Goal: Task Accomplishment & Management: Use online tool/utility

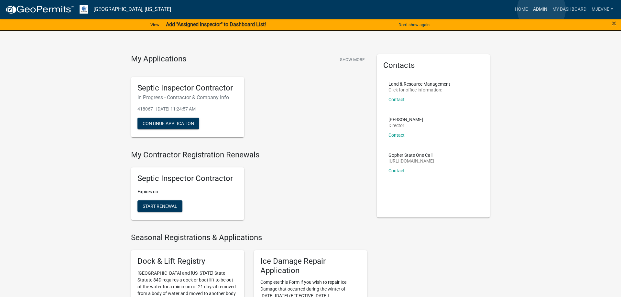
click at [541, 9] on link "Admin" at bounding box center [539, 9] width 19 height 12
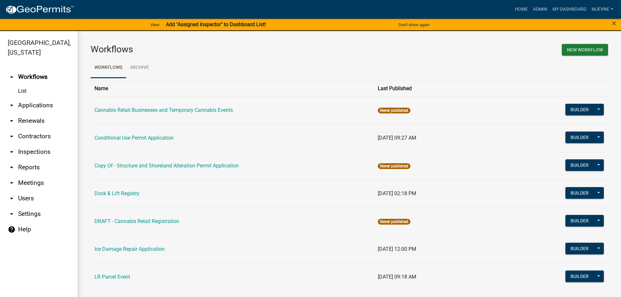
click at [37, 106] on link "arrow_drop_down Applications" at bounding box center [39, 106] width 78 height 16
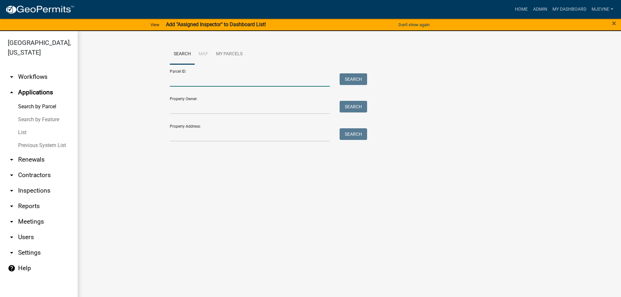
click at [187, 80] on input "Parcel ID:" at bounding box center [250, 79] width 160 height 13
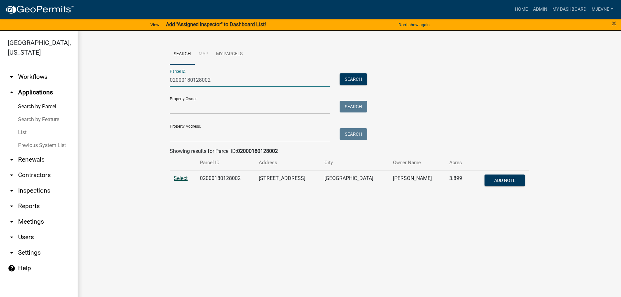
type input "02000180128002"
click at [181, 177] on span "Select" at bounding box center [181, 178] width 14 height 6
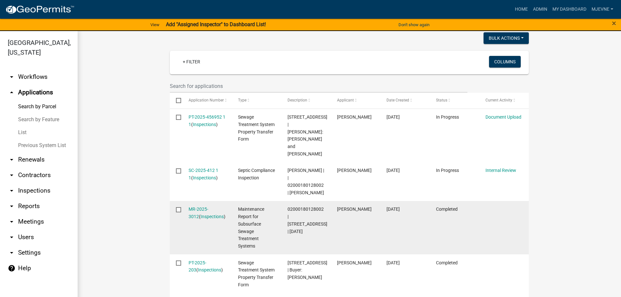
scroll to position [147, 0]
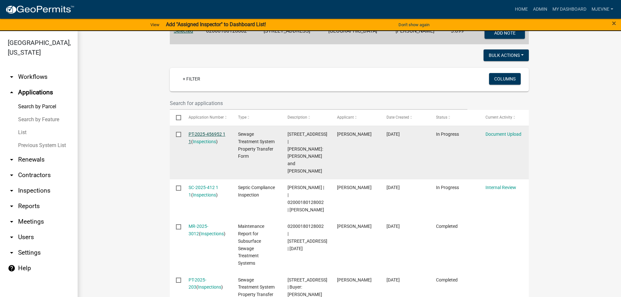
click at [206, 133] on link "PT-2025-456952 1 1" at bounding box center [206, 138] width 37 height 13
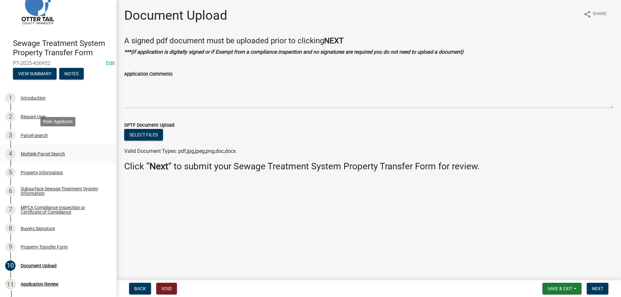
scroll to position [41, 0]
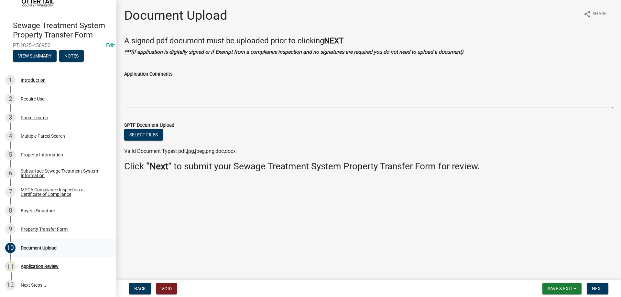
click at [37, 248] on div "Document Upload" at bounding box center [39, 248] width 36 height 5
click at [49, 230] on div "Property Transfer Form" at bounding box center [44, 229] width 47 height 5
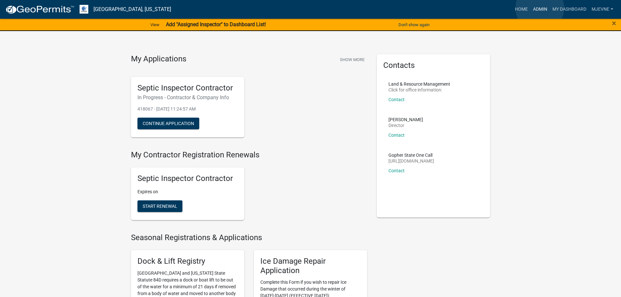
click at [540, 8] on link "Admin" at bounding box center [539, 9] width 19 height 12
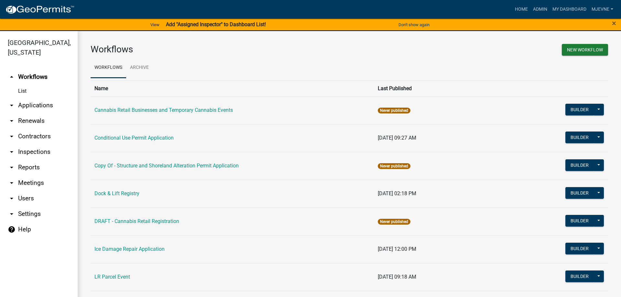
click at [34, 104] on link "arrow_drop_down Applications" at bounding box center [39, 106] width 78 height 16
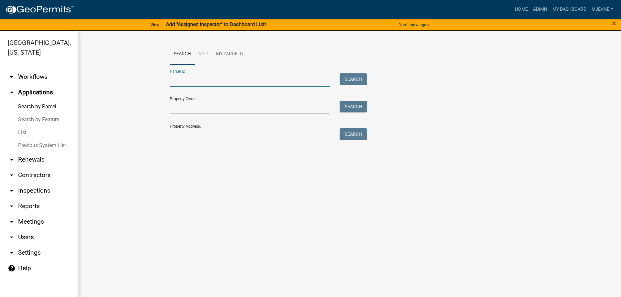
paste input "52000990283001"
type input "52000990283001"
click at [350, 78] on button "Search" at bounding box center [352, 79] width 27 height 12
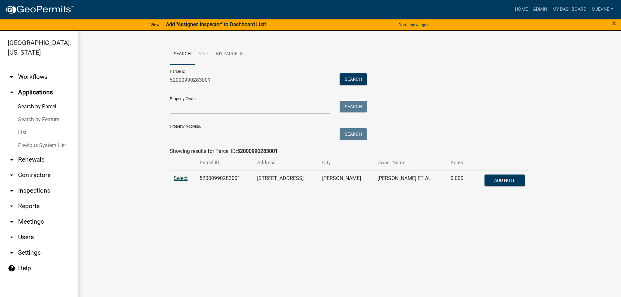
click at [179, 178] on span "Select" at bounding box center [181, 178] width 14 height 6
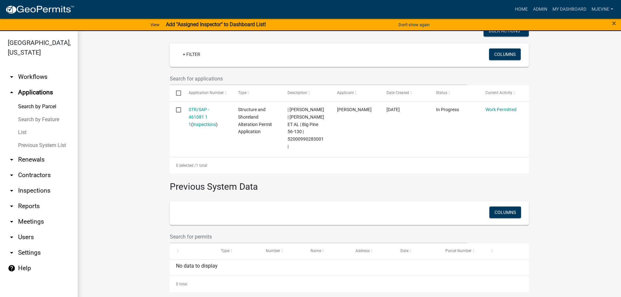
click at [130, 135] on wm-workflow-application-search-view "Search Map My Parcels Parcel ID: 52000990283001 Search Property Owner: Search P…" at bounding box center [349, 82] width 517 height 420
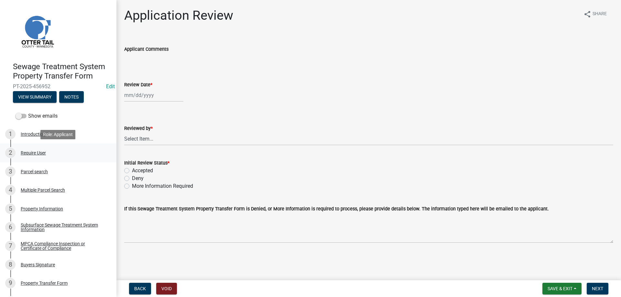
scroll to position [54, 0]
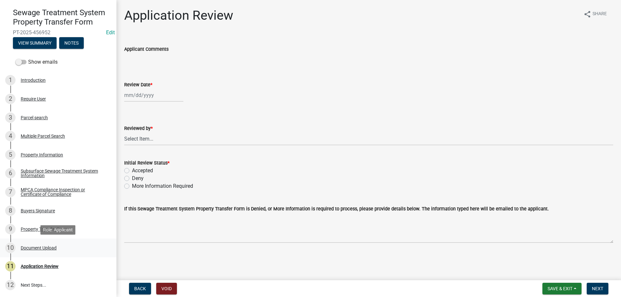
click at [41, 248] on div "Document Upload" at bounding box center [39, 248] width 36 height 5
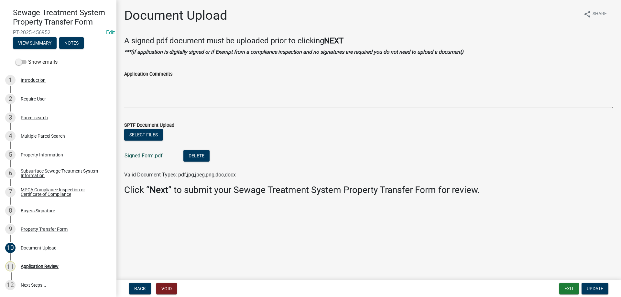
click at [135, 156] on link "Signed Form.pdf" at bounding box center [143, 156] width 38 height 6
click at [31, 266] on div "Application Review" at bounding box center [40, 266] width 38 height 5
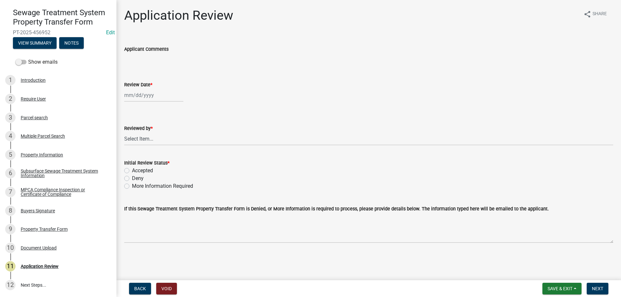
select select "8"
select select "2025"
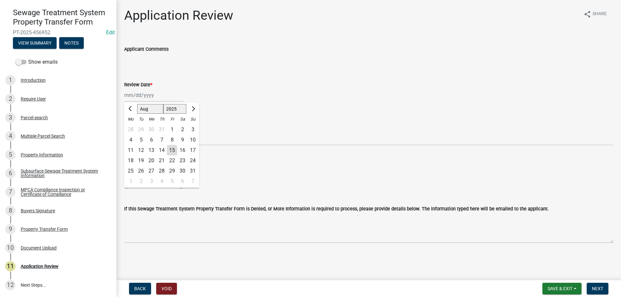
click at [140, 94] on input "Review Date *" at bounding box center [153, 95] width 59 height 13
click at [174, 149] on div "15" at bounding box center [172, 150] width 10 height 10
type input "08/15/2025"
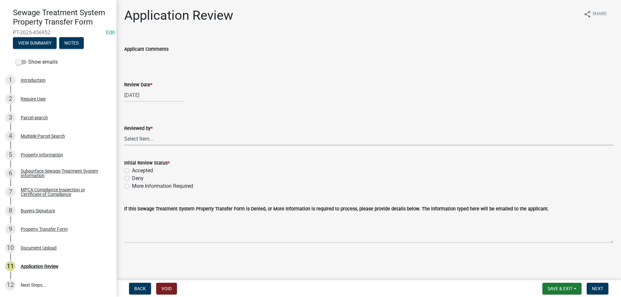
click at [124, 132] on select "Select Item... Alexis Newark Amy Busko Andrea Perales Brittany Tollefson Christ…" at bounding box center [368, 138] width 489 height 13
click option "Michelle Jevne" at bounding box center [0, 0] width 0 height 0
select select "b4c12476-3918-4c31-b34d-126d47b866fd"
click at [132, 171] on label "Accepted" at bounding box center [142, 171] width 21 height 8
click at [132, 171] on input "Accepted" at bounding box center [134, 169] width 4 height 4
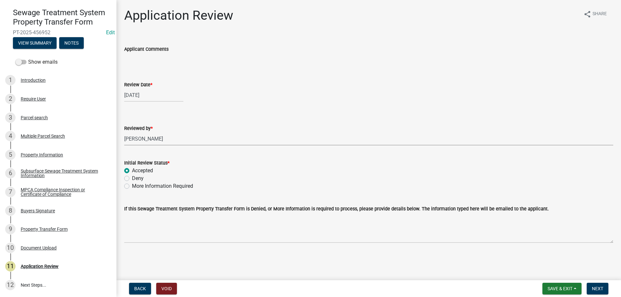
radio input "true"
click at [601, 290] on span "Next" at bounding box center [597, 288] width 11 height 5
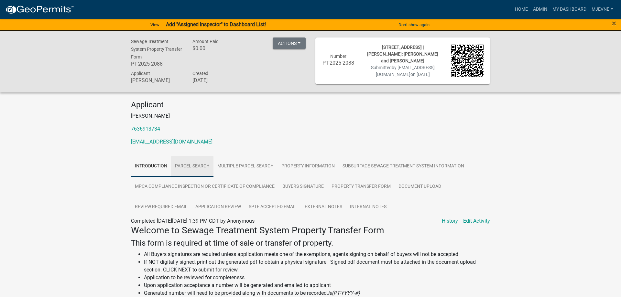
click at [196, 165] on link "Parcel search" at bounding box center [192, 166] width 42 height 21
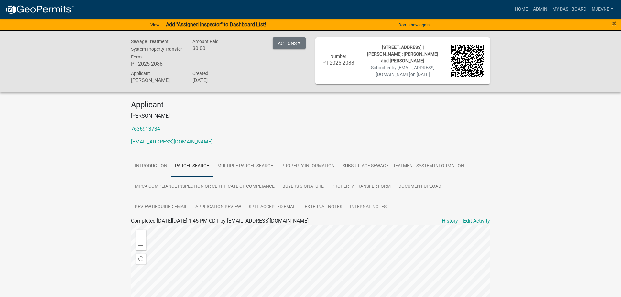
scroll to position [154, 0]
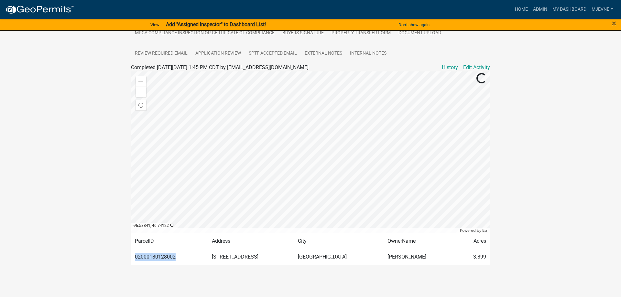
drag, startPoint x: 175, startPoint y: 257, endPoint x: 135, endPoint y: 258, distance: 40.1
click at [135, 258] on td "02000180128002" at bounding box center [169, 257] width 77 height 16
copy td "02000180128002"
click at [106, 142] on div "Sewage Treatment System Property Transfer Form PT-2025-2088 Amount Paid $0.00 A…" at bounding box center [310, 83] width 621 height 412
click at [540, 8] on link "Admin" at bounding box center [539, 9] width 19 height 12
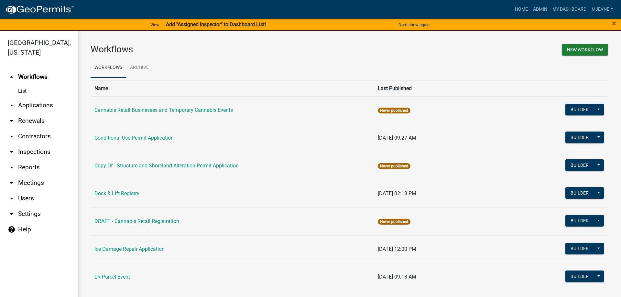
click at [26, 105] on link "arrow_drop_down Applications" at bounding box center [39, 106] width 78 height 16
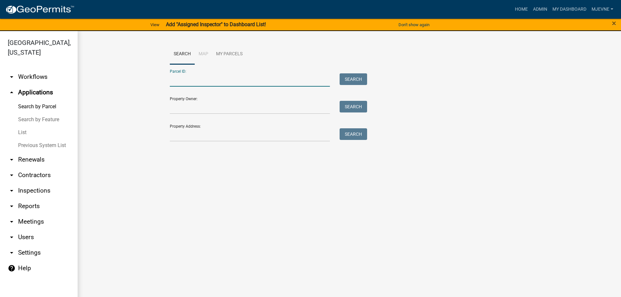
click at [181, 80] on input "Parcel ID:" at bounding box center [250, 79] width 160 height 13
paste input "02000180128002"
type input "02000180128002"
click at [351, 76] on button "Search" at bounding box center [352, 79] width 27 height 12
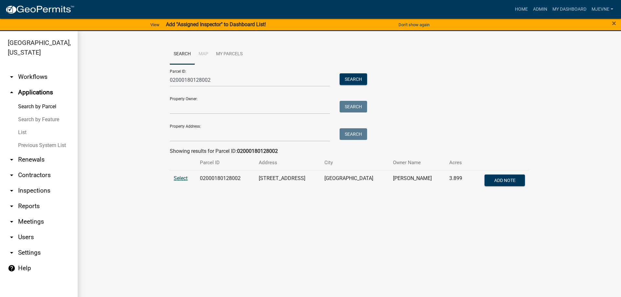
click at [186, 178] on span "Select" at bounding box center [181, 178] width 14 height 6
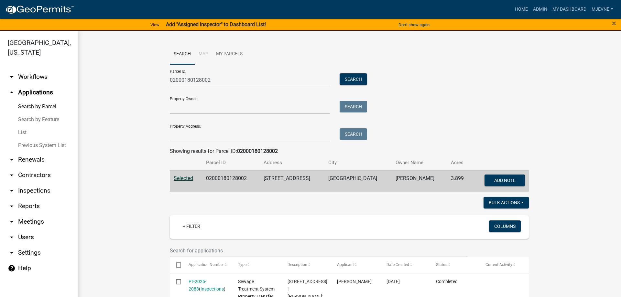
scroll to position [147, 0]
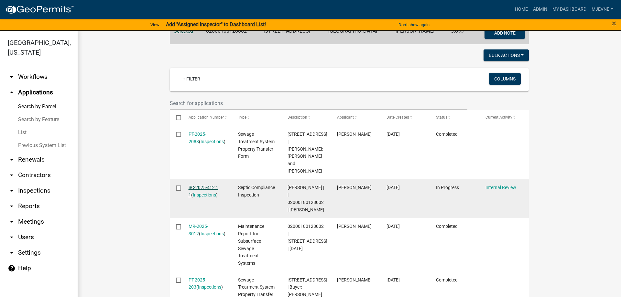
click at [201, 185] on link "SC-2025-412 1 1" at bounding box center [203, 191] width 30 height 13
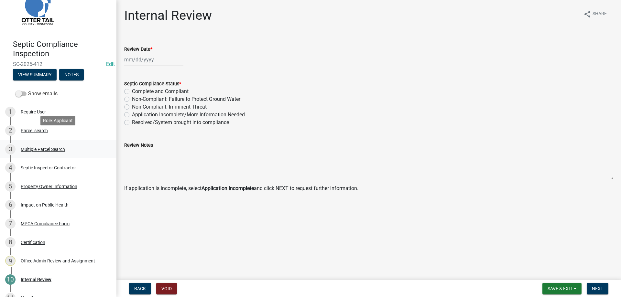
scroll to position [35, 0]
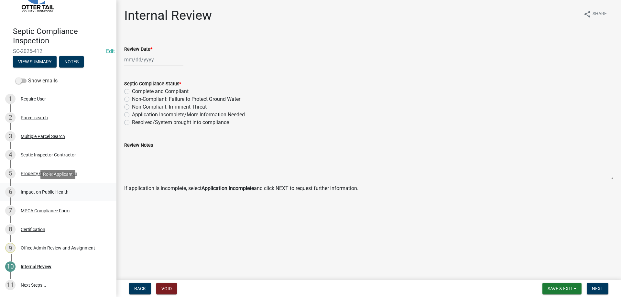
click at [33, 194] on div "Impact on Public Health" at bounding box center [45, 192] width 48 height 5
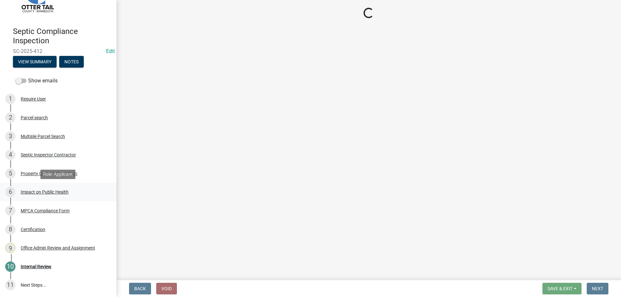
select select "9c5ef684-d0d4-4879-ab12-905ddbd81a72"
select select "7d491a2b-e9f0-4952-b474-53ca749b22af"
select select "6e07b46b-a403-4f3e-b4fc-218acc732c01"
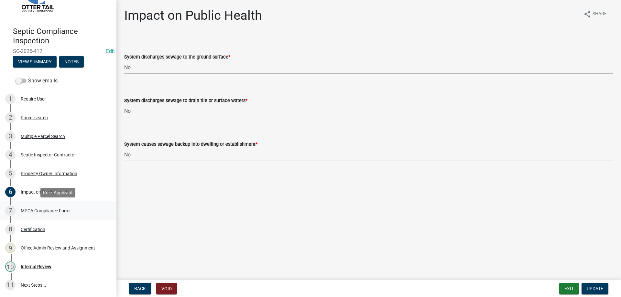
click at [31, 212] on div "MPCA Compliance Form" at bounding box center [45, 211] width 49 height 5
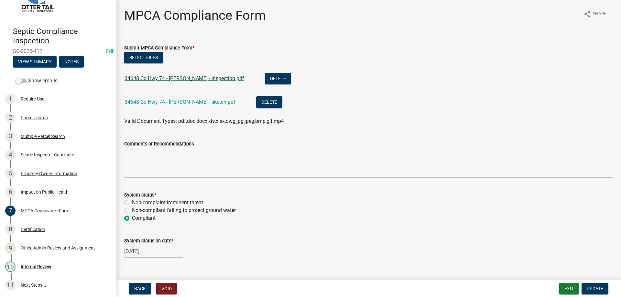
click at [178, 79] on link "34648 Co Hwy 74 - Foster - inspection.pdf" at bounding box center [184, 78] width 120 height 6
click at [177, 102] on link "34648 Co Hwy 74 - Foster - sketch.pdf" at bounding box center [179, 102] width 111 height 6
click at [45, 264] on div "Internal Review" at bounding box center [36, 266] width 31 height 5
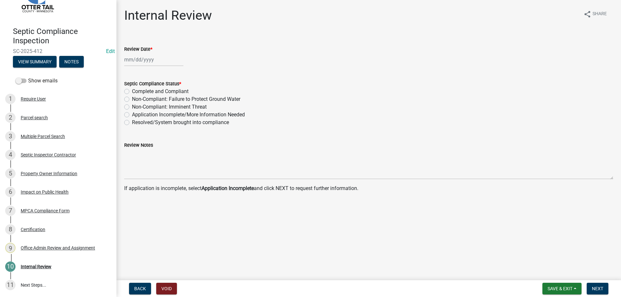
select select "8"
select select "2025"
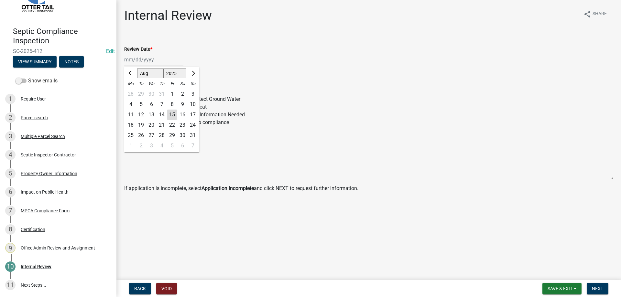
click at [141, 60] on input "Review Date *" at bounding box center [153, 59] width 59 height 13
click at [171, 115] on div "15" at bounding box center [172, 115] width 10 height 10
type input "08/15/2025"
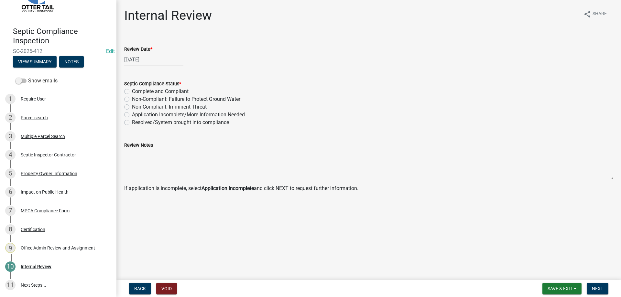
click at [132, 91] on label "Complete and Compliant" at bounding box center [160, 92] width 57 height 8
click at [132, 91] on input "Complete and Compliant" at bounding box center [134, 90] width 4 height 4
radio input "true"
click at [597, 290] on span "Next" at bounding box center [597, 288] width 11 height 5
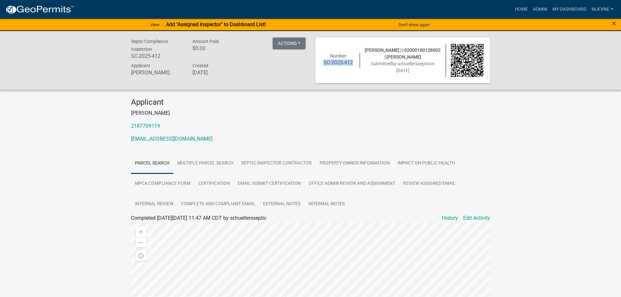
drag, startPoint x: 353, startPoint y: 63, endPoint x: 322, endPoint y: 66, distance: 31.2
click at [322, 66] on div "Number SC-2025-412" at bounding box center [338, 61] width 43 height 16
copy h6 "SC-2025-412"
click at [538, 7] on link "Admin" at bounding box center [539, 9] width 19 height 12
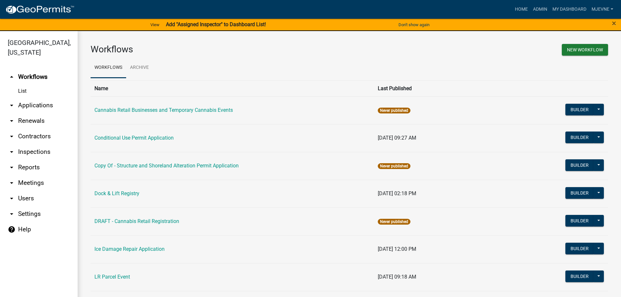
click at [32, 105] on link "arrow_drop_down Applications" at bounding box center [39, 106] width 78 height 16
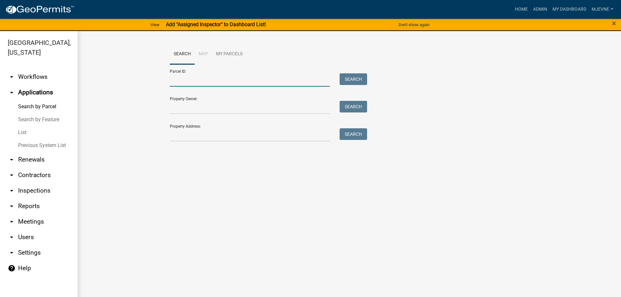
click at [188, 79] on input "Parcel ID:" at bounding box center [250, 79] width 160 height 13
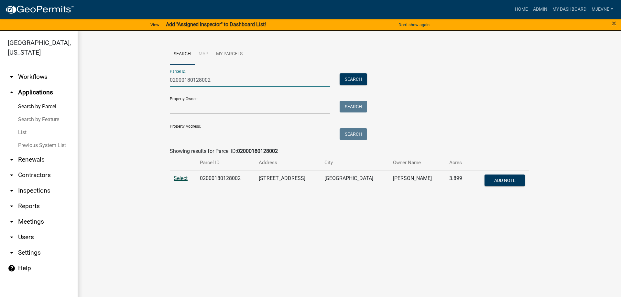
type input "02000180128002"
click at [177, 177] on span "Select" at bounding box center [181, 178] width 14 height 6
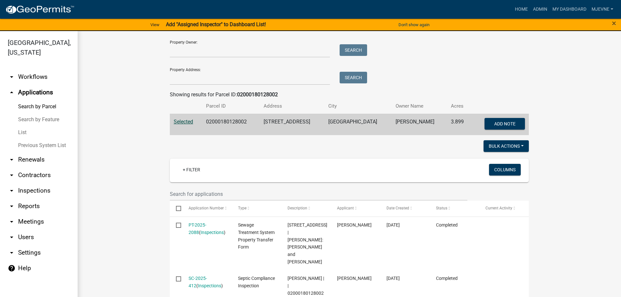
scroll to position [111, 0]
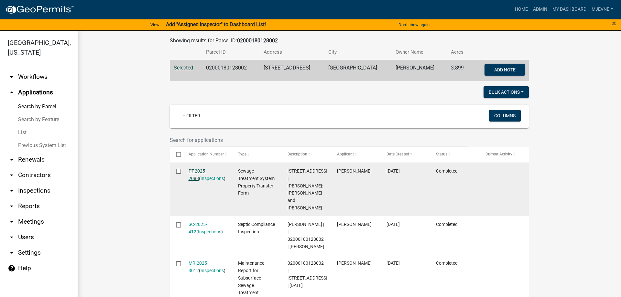
click at [199, 172] on link "PT-2025-2088" at bounding box center [197, 174] width 18 height 13
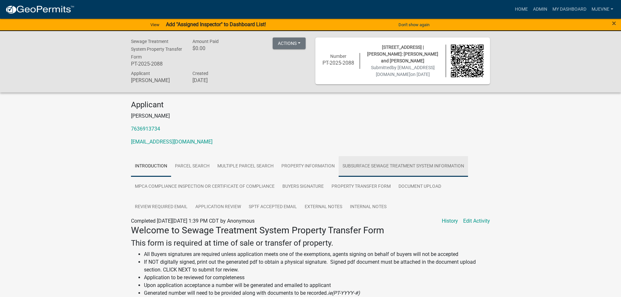
click at [385, 165] on link "Subsurface Sewage Treatment System Information" at bounding box center [402, 166] width 129 height 21
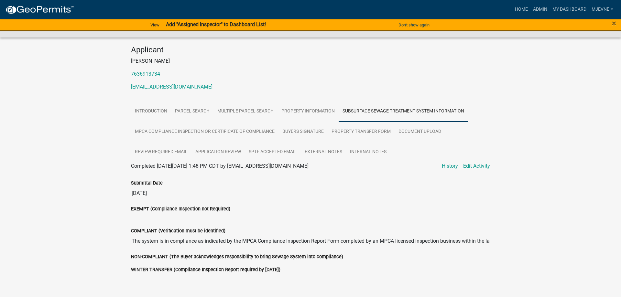
scroll to position [84, 0]
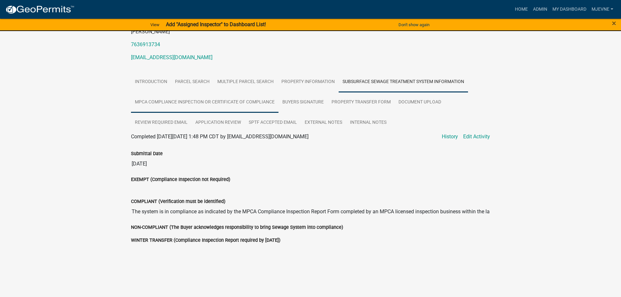
click at [201, 103] on link "MPCA Compliance Inspection or Certificate of Compliance" at bounding box center [204, 102] width 147 height 21
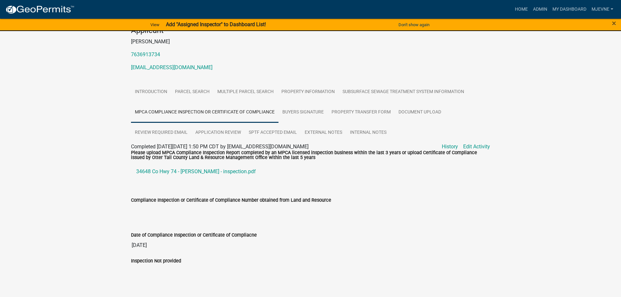
scroll to position [0, 0]
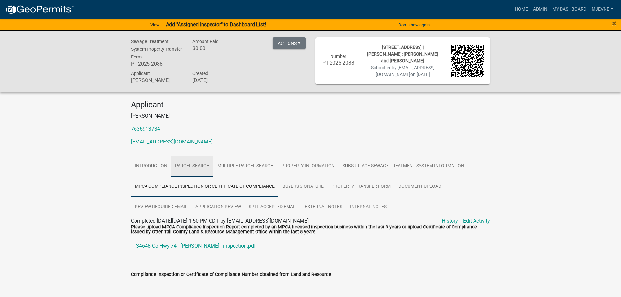
click at [193, 169] on link "Parcel search" at bounding box center [192, 166] width 42 height 21
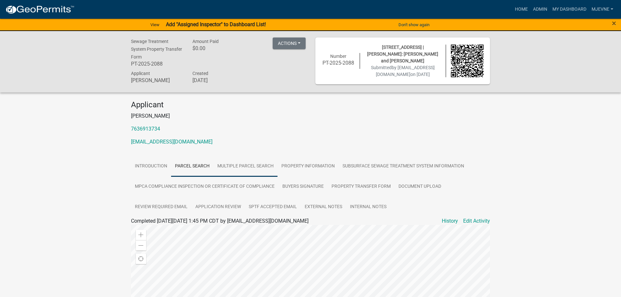
click at [246, 166] on link "Multiple Parcel Search" at bounding box center [245, 166] width 64 height 21
click at [151, 169] on link "Introduction" at bounding box center [151, 166] width 40 height 21
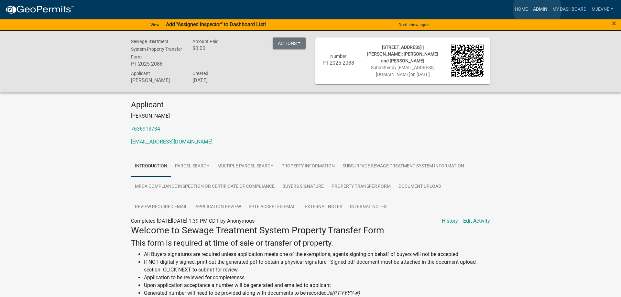
click at [537, 9] on link "Admin" at bounding box center [539, 9] width 19 height 12
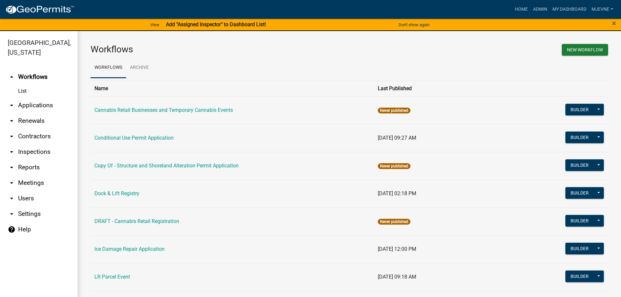
click at [30, 107] on link "arrow_drop_down Applications" at bounding box center [39, 106] width 78 height 16
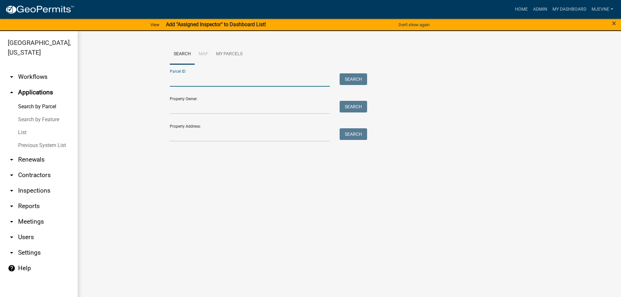
click at [190, 79] on input "Parcel ID:" at bounding box center [250, 79] width 160 height 13
click at [35, 77] on link "arrow_drop_down Workflows" at bounding box center [39, 77] width 78 height 16
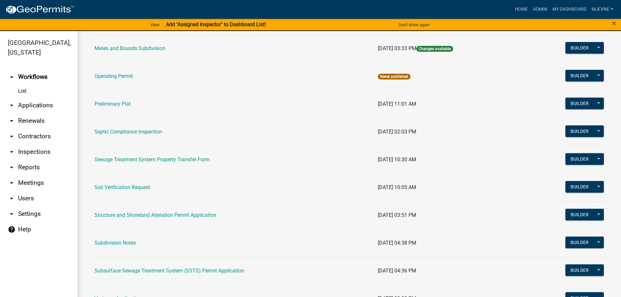
scroll to position [295, 0]
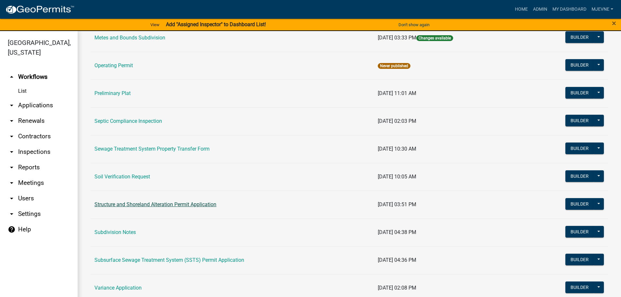
click at [143, 204] on link "Structure and Shoreland Alteration Permit Application" at bounding box center [155, 204] width 122 height 6
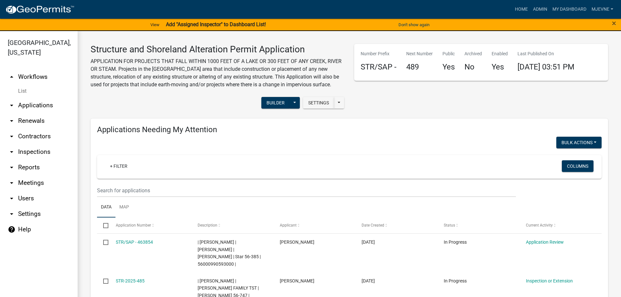
select select "3: 100"
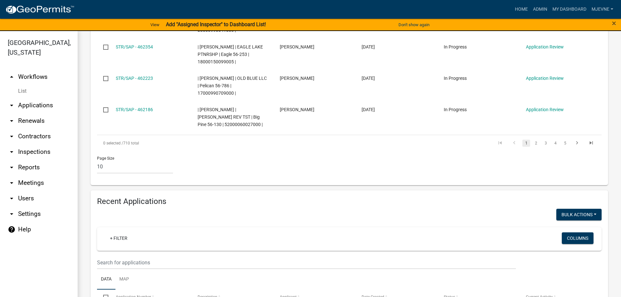
scroll to position [479, 0]
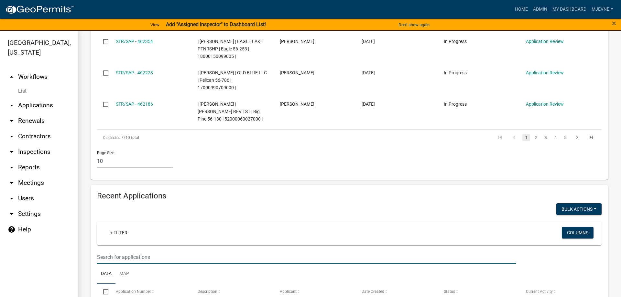
type input "2024-539"
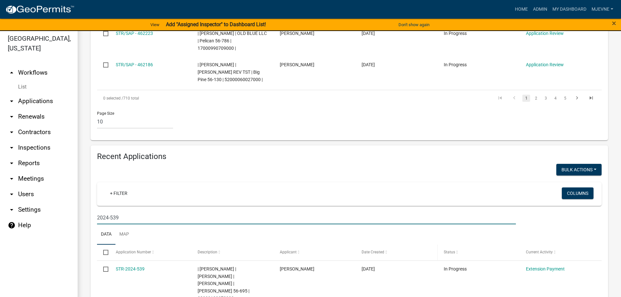
scroll to position [8, 0]
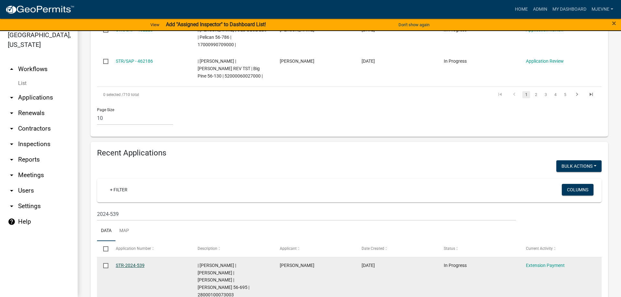
click at [129, 263] on link "STR-2024-539" at bounding box center [130, 265] width 29 height 5
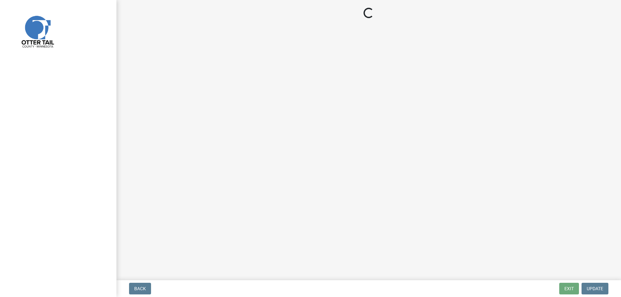
select select "3: 3"
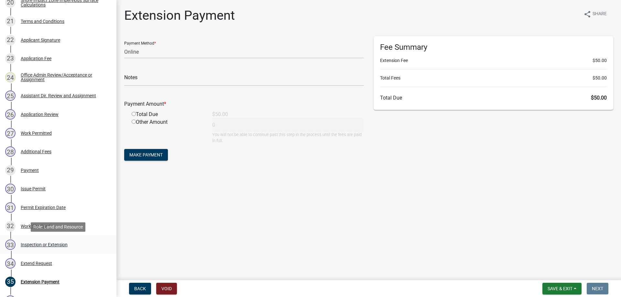
scroll to position [528, 0]
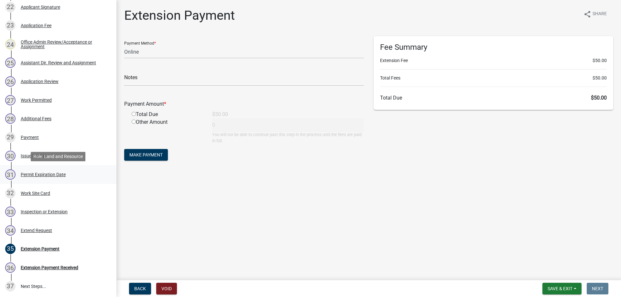
click at [49, 175] on div "Permit Expiration Date" at bounding box center [43, 174] width 45 height 5
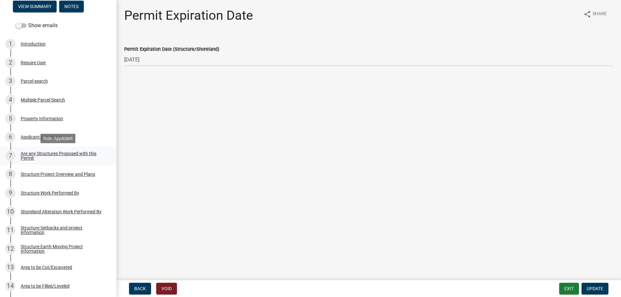
scroll to position [99, 0]
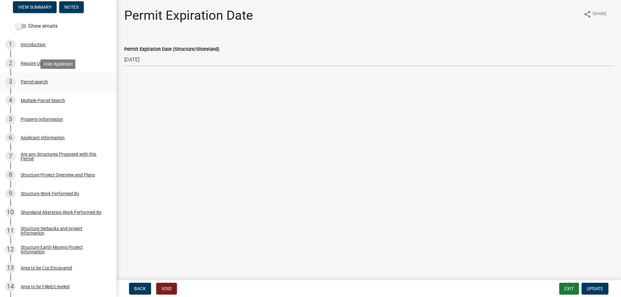
click at [38, 82] on div "Parcel search" at bounding box center [34, 82] width 27 height 5
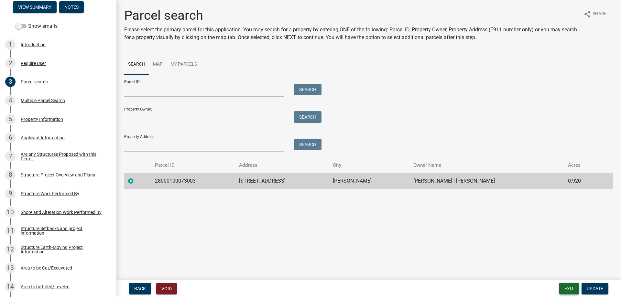
click at [566, 288] on button "Exit" at bounding box center [569, 289] width 20 height 12
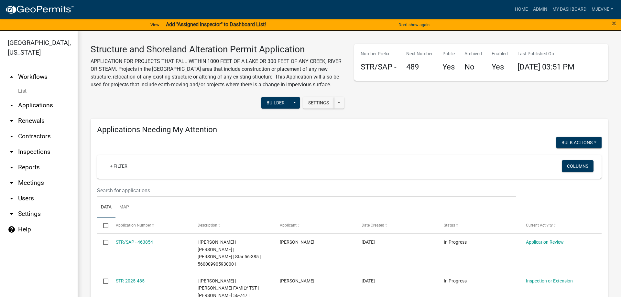
click at [41, 104] on link "arrow_drop_down Applications" at bounding box center [39, 106] width 78 height 16
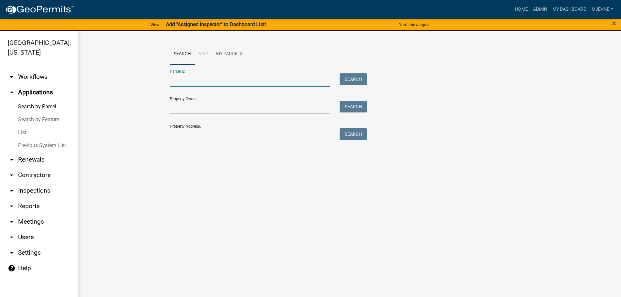
click at [205, 77] on input "Parcel ID:" at bounding box center [250, 79] width 160 height 13
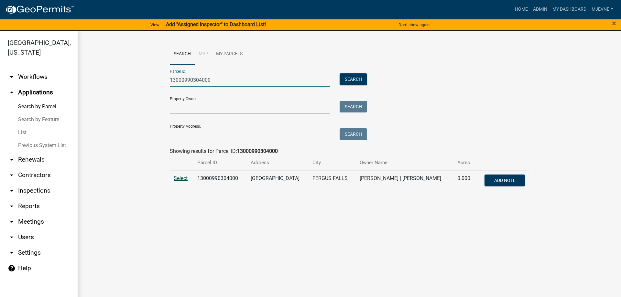
type input "13000990304000"
click at [178, 177] on span "Select" at bounding box center [181, 178] width 14 height 6
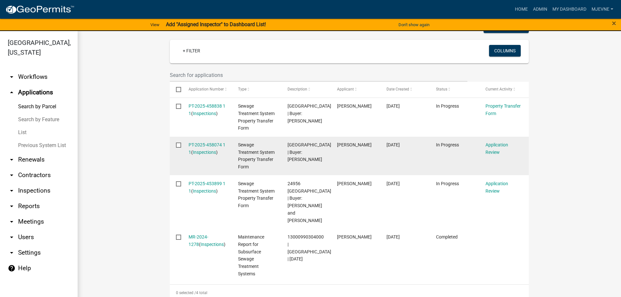
scroll to position [184, 0]
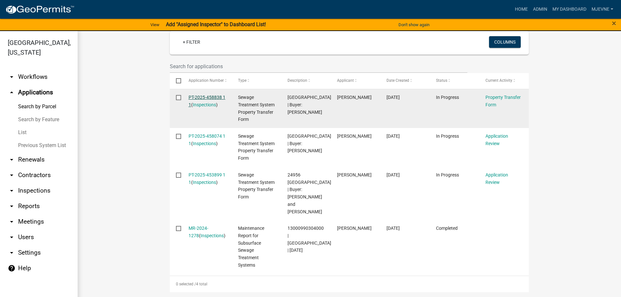
click at [208, 100] on link "PT-2025-458838 1 1" at bounding box center [206, 101] width 37 height 13
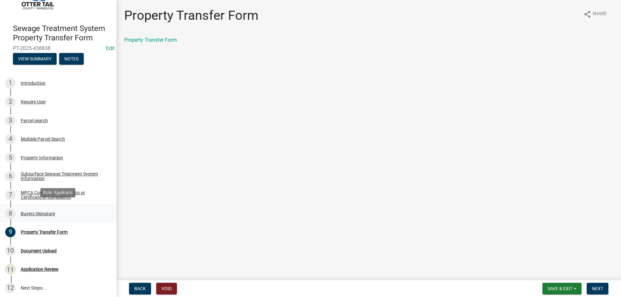
scroll to position [41, 0]
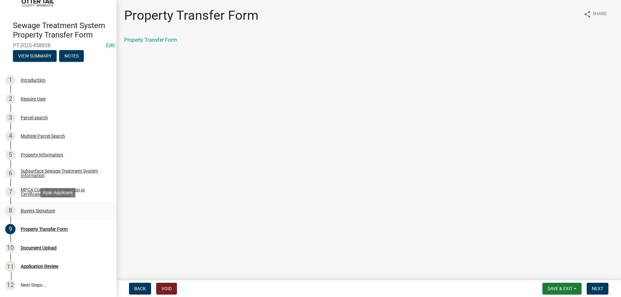
click at [34, 210] on div "Buyers Signature" at bounding box center [38, 211] width 34 height 5
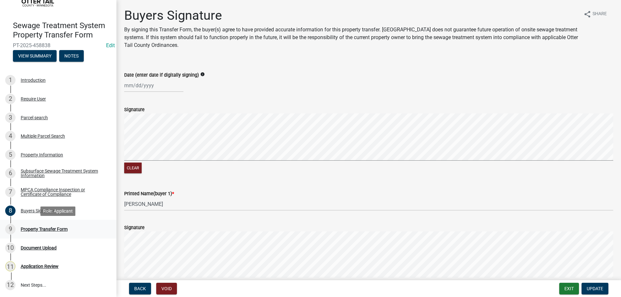
click at [34, 229] on div "Property Transfer Form" at bounding box center [44, 229] width 47 height 5
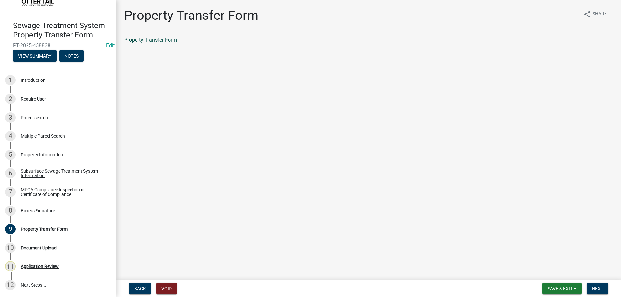
click at [153, 39] on link "Property Transfer Form" at bounding box center [150, 40] width 53 height 6
click at [557, 291] on span "Save & Exit" at bounding box center [559, 288] width 25 height 5
click at [544, 272] on button "Save & Exit" at bounding box center [556, 272] width 52 height 16
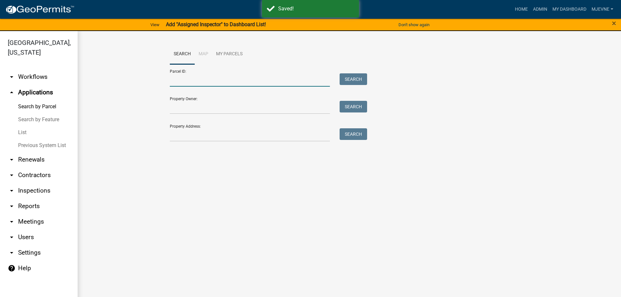
click at [190, 79] on input "Parcel ID:" at bounding box center [250, 79] width 160 height 13
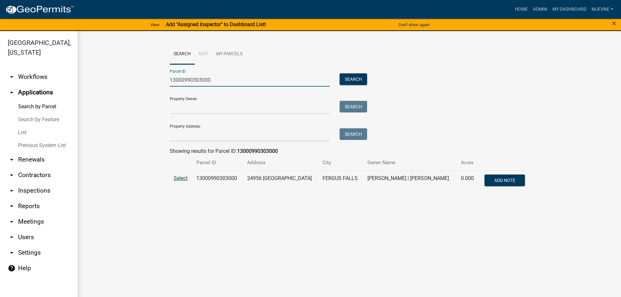
type input "13000990303000"
click at [181, 178] on span "Select" at bounding box center [181, 178] width 14 height 6
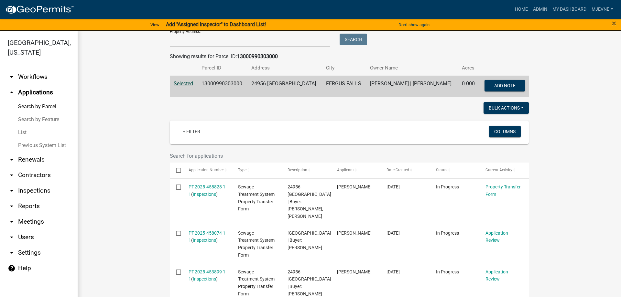
scroll to position [111, 0]
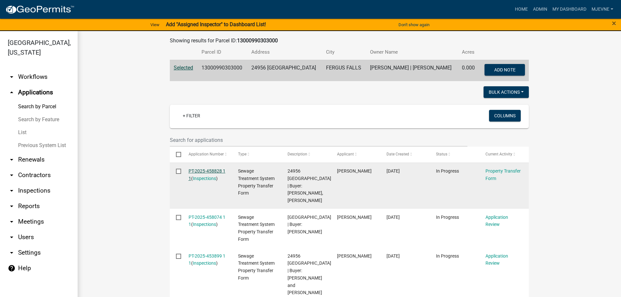
click at [201, 173] on link "PT-2025-458828 1 1" at bounding box center [206, 174] width 37 height 13
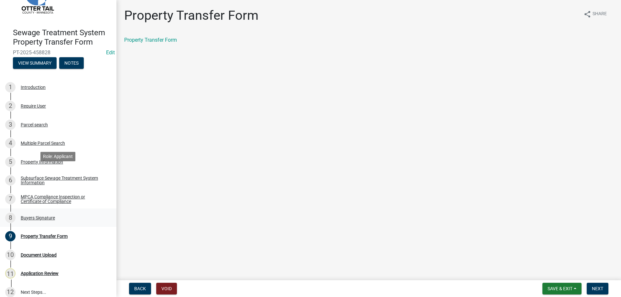
scroll to position [41, 0]
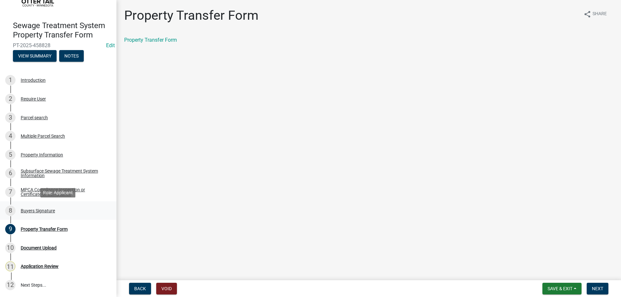
click at [45, 210] on div "Buyers Signature" at bounding box center [38, 211] width 34 height 5
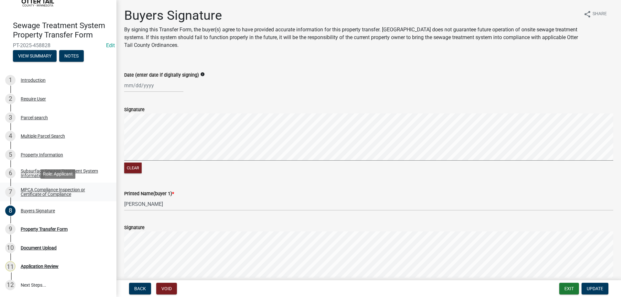
click at [52, 189] on div "MPCA Compliance Inspection or Certificate of Compliance" at bounding box center [63, 191] width 85 height 9
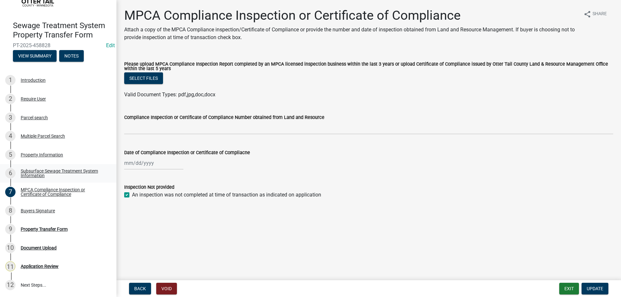
click at [62, 171] on div "Subsurface Sewage Treatment System Information" at bounding box center [63, 173] width 85 height 9
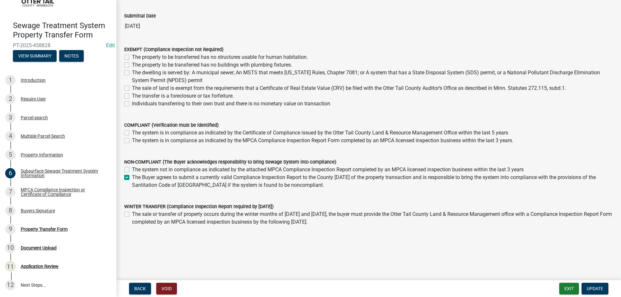
scroll to position [0, 0]
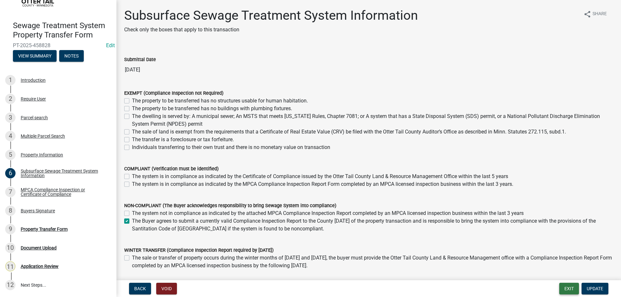
click at [568, 288] on button "Exit" at bounding box center [569, 289] width 20 height 12
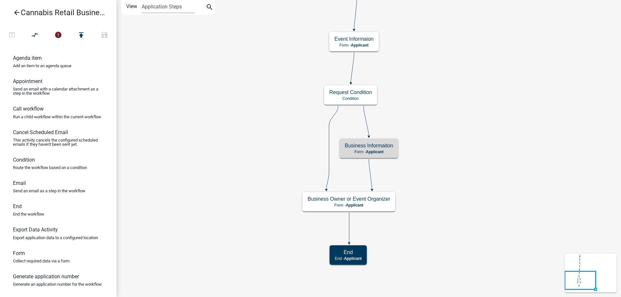
click at [242, 157] on icon "start Start - Applicant Application Introduction Form - Applicant Parcel search…" at bounding box center [369, 148] width 504 height 296
click at [379, 151] on g "Business Informaiton Form - Applicant" at bounding box center [368, 148] width 59 height 19
click at [379, 151] on span "Applicant" at bounding box center [375, 152] width 18 height 5
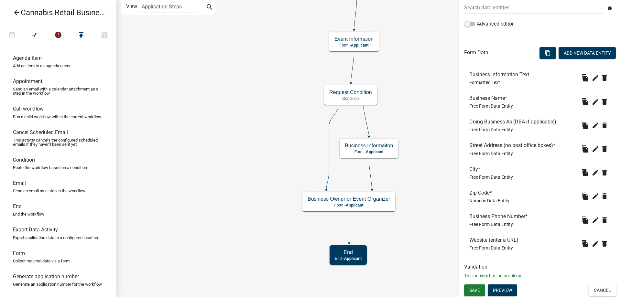
scroll to position [150, 0]
click at [596, 243] on icon "edit" at bounding box center [595, 244] width 8 height 8
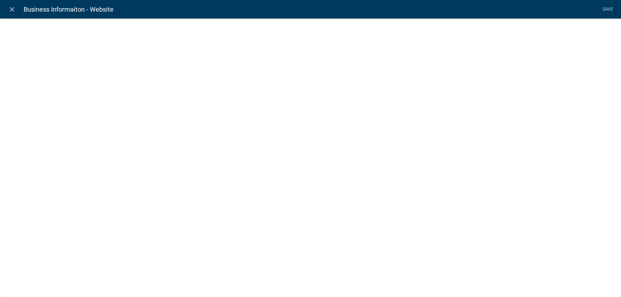
select select "2: Object"
select select "1: true"
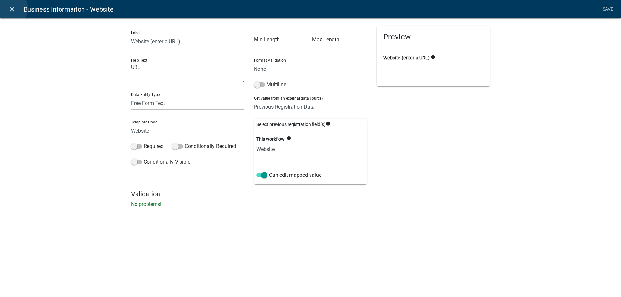
click at [12, 8] on icon "close" at bounding box center [12, 9] width 8 height 8
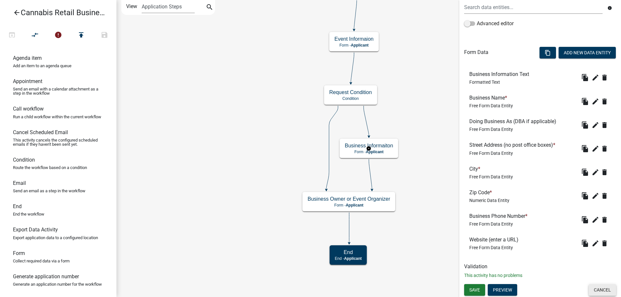
click at [601, 288] on button "Cancel" at bounding box center [601, 290] width 27 height 12
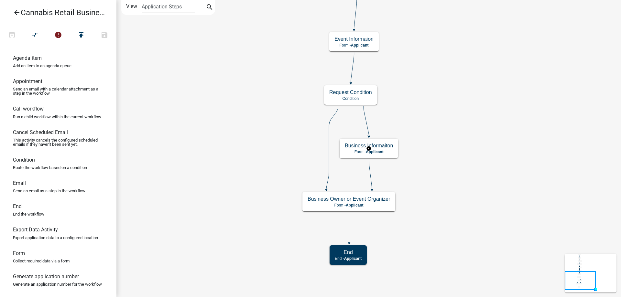
scroll to position [0, 0]
click at [325, 205] on g "Business Owner or Event Organizer Form - Applicant" at bounding box center [348, 201] width 93 height 19
click at [325, 205] on p "Form - Applicant" at bounding box center [348, 205] width 82 height 5
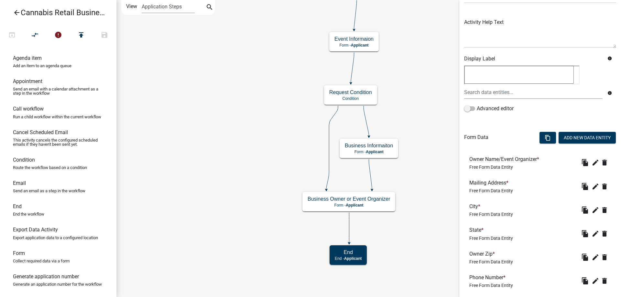
scroll to position [66, 0]
click at [596, 160] on icon "edit" at bounding box center [595, 161] width 8 height 8
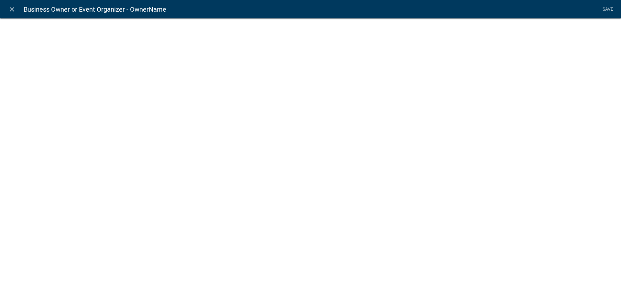
select select "2: Object"
select select "1: true"
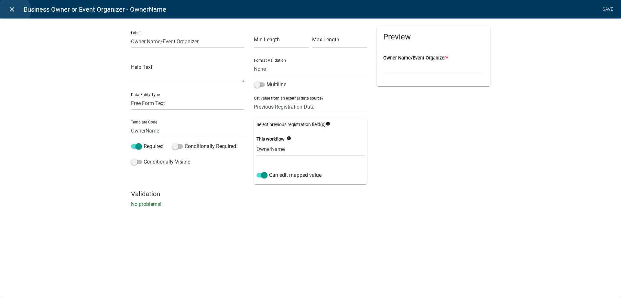
click at [15, 10] on icon "close" at bounding box center [12, 9] width 8 height 8
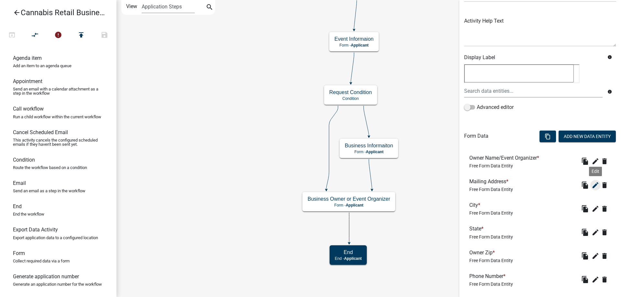
click at [596, 185] on icon "edit" at bounding box center [595, 185] width 8 height 8
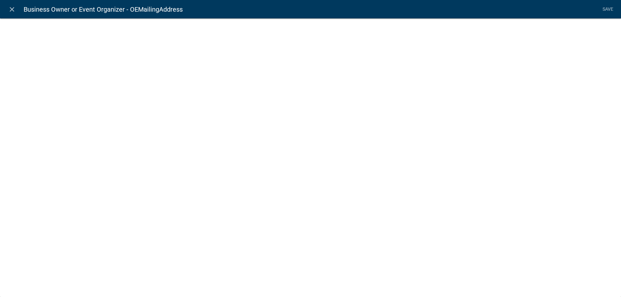
select select "2: Object"
select select "1: true"
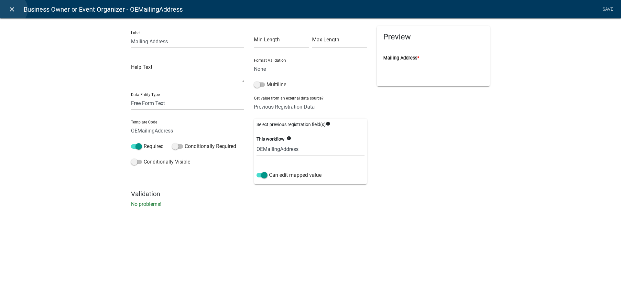
click at [11, 9] on icon "close" at bounding box center [12, 9] width 8 height 8
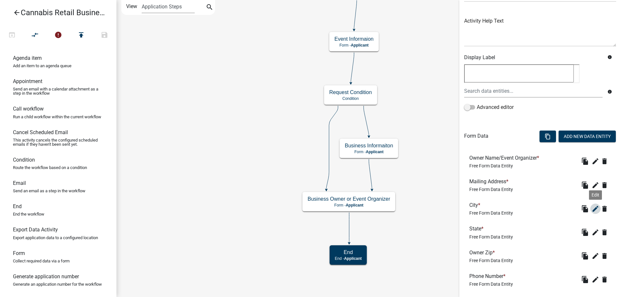
click at [597, 210] on icon "edit" at bounding box center [595, 209] width 8 height 8
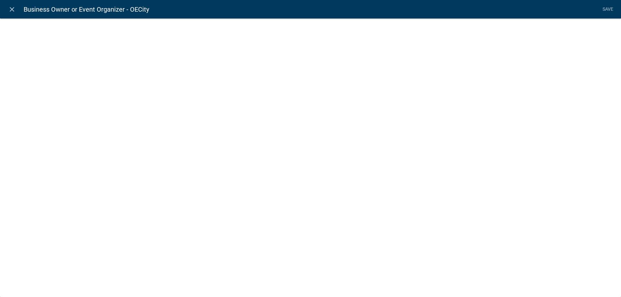
select select "2: Object"
select select "1: true"
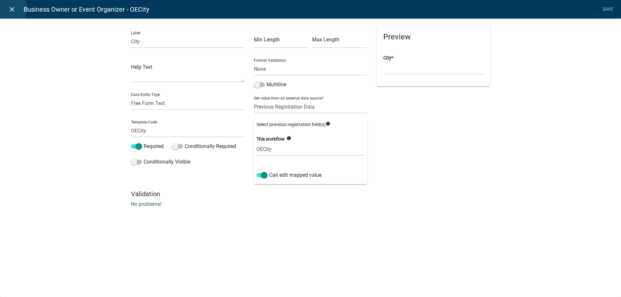
click at [11, 8] on icon "close" at bounding box center [12, 9] width 8 height 8
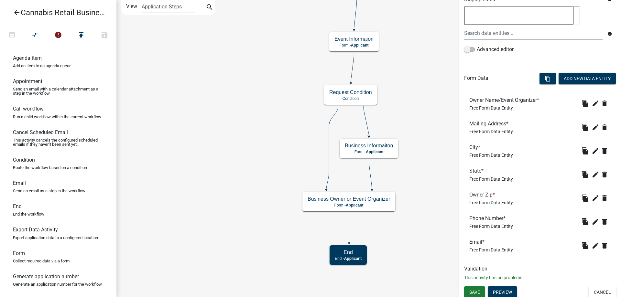
scroll to position [126, 0]
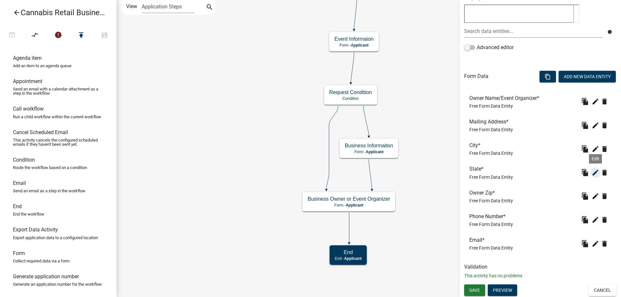
click at [598, 173] on icon "edit" at bounding box center [595, 173] width 8 height 8
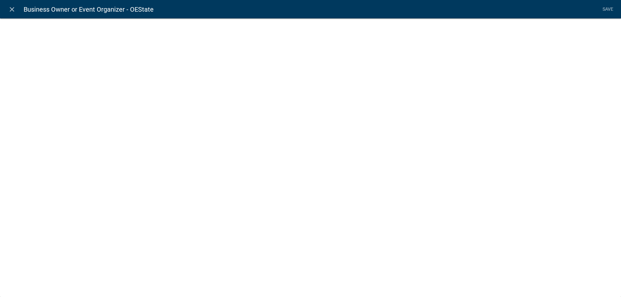
select select "2: Object"
select select "1: true"
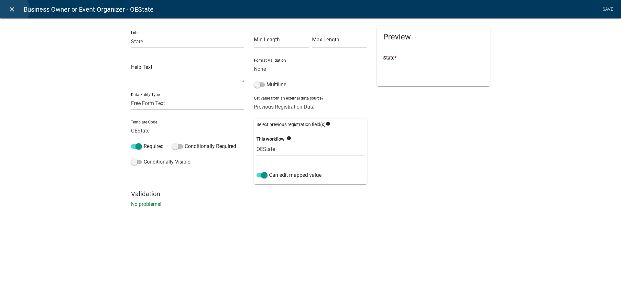
click at [13, 10] on icon "close" at bounding box center [12, 9] width 8 height 8
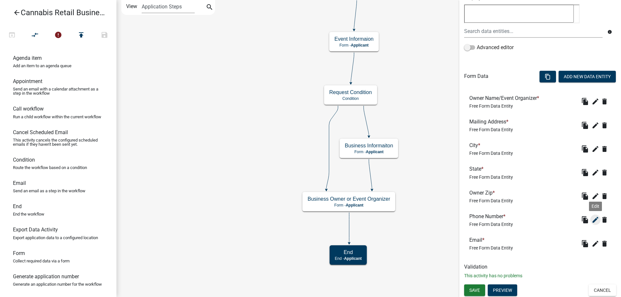
click at [594, 218] on icon "edit" at bounding box center [595, 220] width 8 height 8
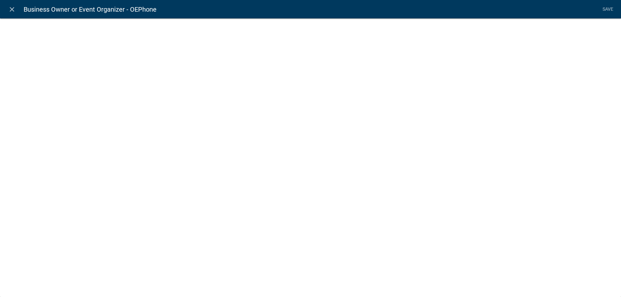
select select "1"
select select "2: Object"
select select "1: true"
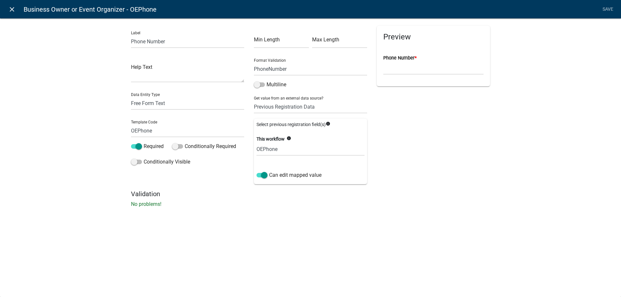
click at [13, 8] on icon "close" at bounding box center [12, 9] width 8 height 8
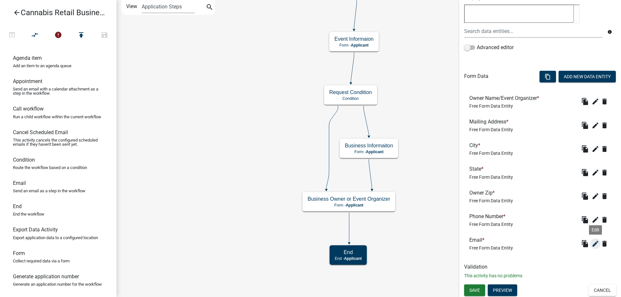
click at [594, 245] on icon "edit" at bounding box center [595, 244] width 8 height 8
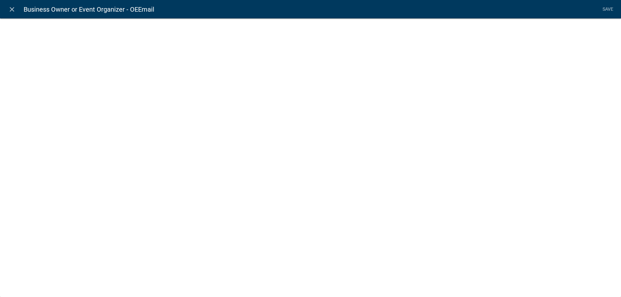
select select "0"
select select "2: Object"
select select "1: true"
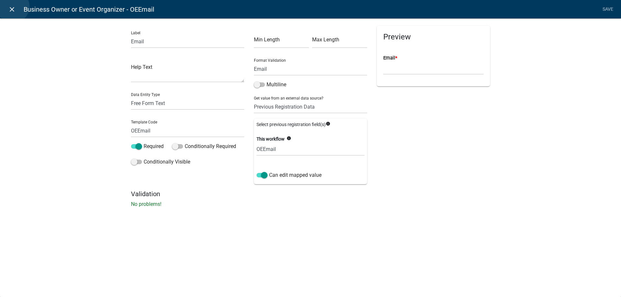
click at [13, 6] on icon "close" at bounding box center [12, 9] width 8 height 8
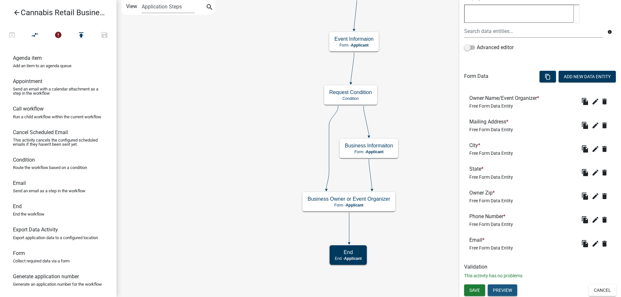
click at [496, 290] on button "Preview" at bounding box center [501, 290] width 29 height 12
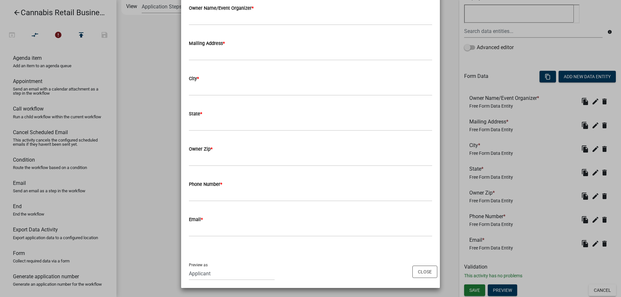
scroll to position [0, 0]
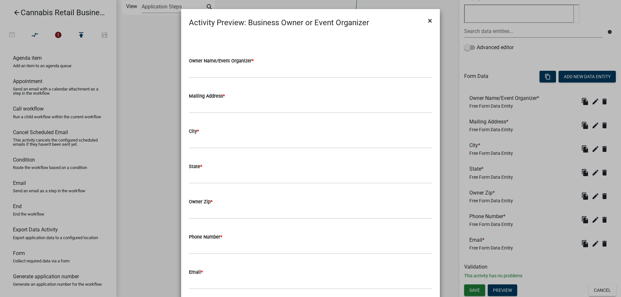
click at [429, 21] on span "×" at bounding box center [430, 20] width 4 height 9
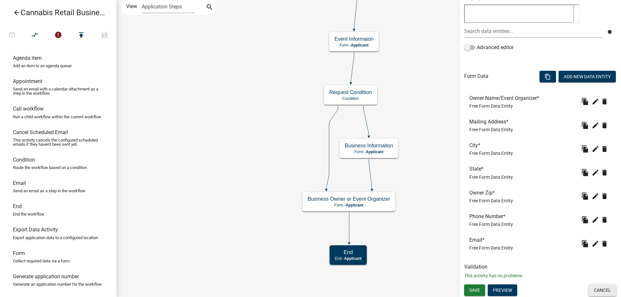
click at [603, 291] on button "Cancel" at bounding box center [601, 290] width 27 height 12
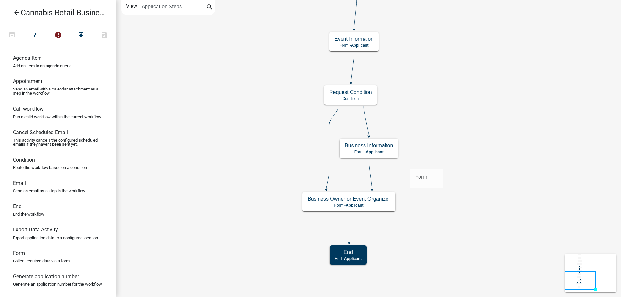
drag, startPoint x: 25, startPoint y: 257, endPoint x: 410, endPoint y: 164, distance: 395.9
click at [410, 164] on div "arrow_back Cannabis Retail Businesses and Temporary Cannabis Events open_in_bro…" at bounding box center [310, 148] width 621 height 297
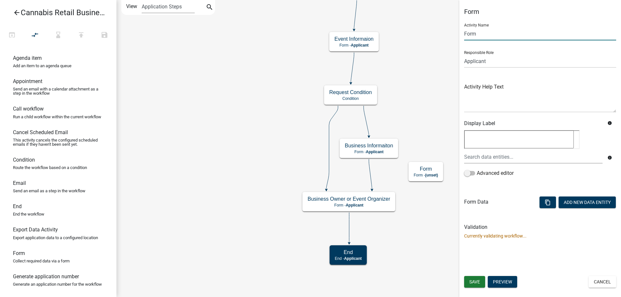
click at [486, 34] on input "Form" at bounding box center [540, 33] width 152 height 13
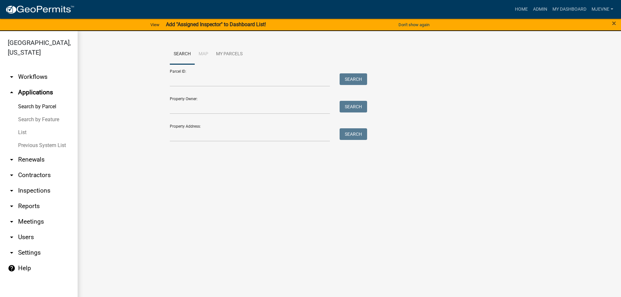
click at [44, 75] on link "arrow_drop_down Workflows" at bounding box center [39, 77] width 78 height 16
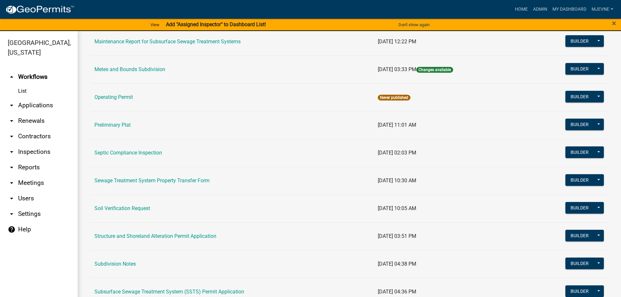
scroll to position [295, 0]
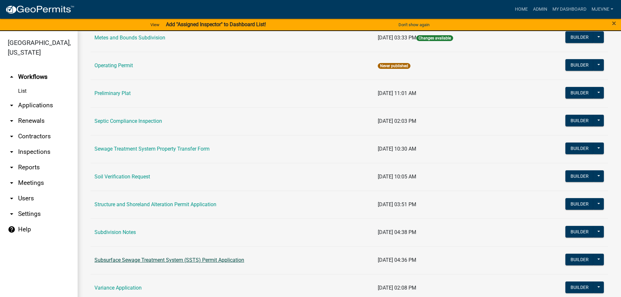
click at [133, 260] on link "Subsurface Sewage Treatment System (SSTS) Permit Application" at bounding box center [169, 260] width 150 height 6
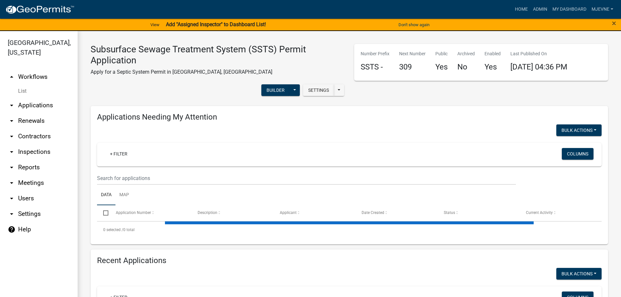
select select "3: 100"
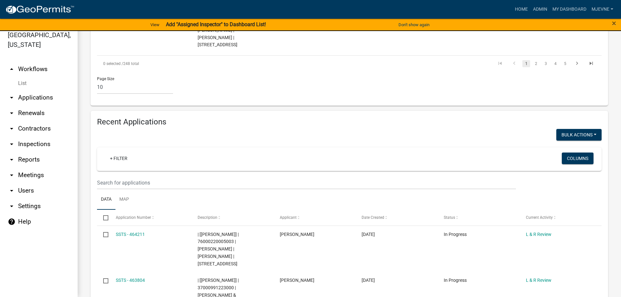
scroll to position [612, 0]
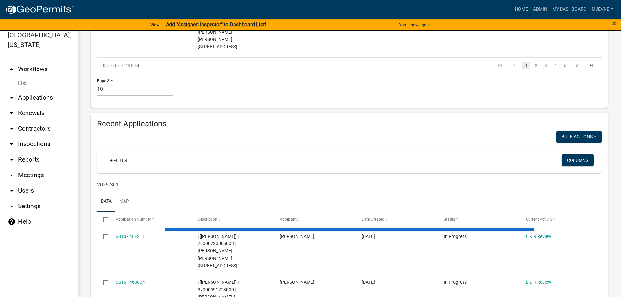
type input "2025-301"
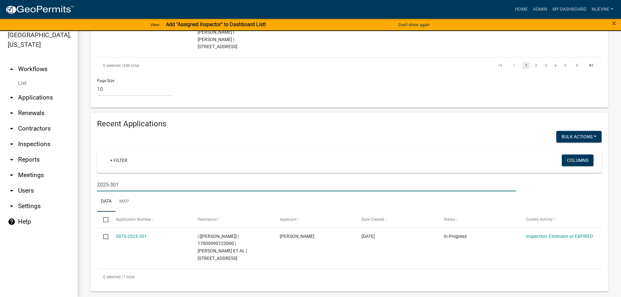
scroll to position [531, 0]
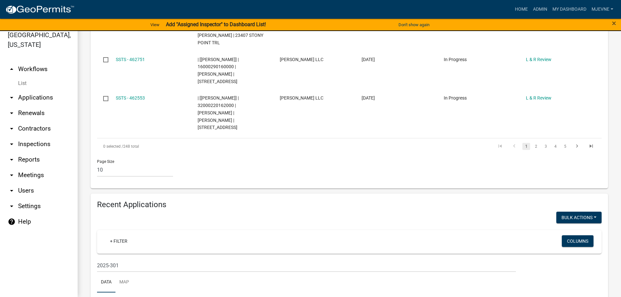
drag, startPoint x: 198, startPoint y: 243, endPoint x: 260, endPoint y: 252, distance: 62.0
copy span "17000990723000 | JEFF SMART ET AL | 51229 CO HWY 31"
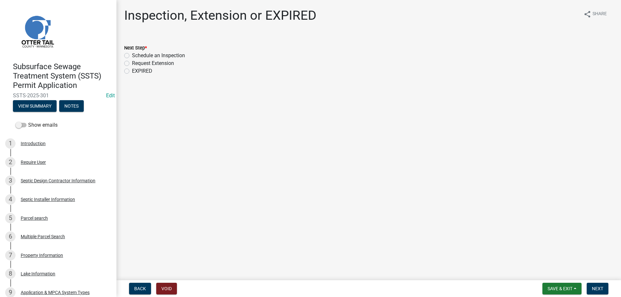
click at [132, 54] on label "Schedule an Inspection" at bounding box center [158, 56] width 53 height 8
click at [132, 54] on input "Schedule an Inspection" at bounding box center [134, 54] width 4 height 4
radio input "true"
click at [594, 289] on span "Next" at bounding box center [597, 288] width 11 height 5
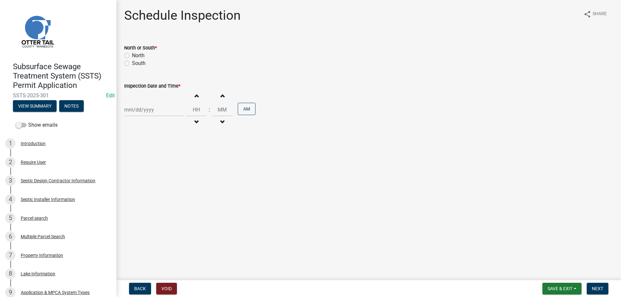
click at [132, 56] on label "North" at bounding box center [138, 56] width 13 height 8
click at [132, 56] on input "North" at bounding box center [134, 54] width 4 height 4
radio input "true"
click at [139, 109] on input "Inspection Date and Time *" at bounding box center [153, 109] width 59 height 13
select select "8"
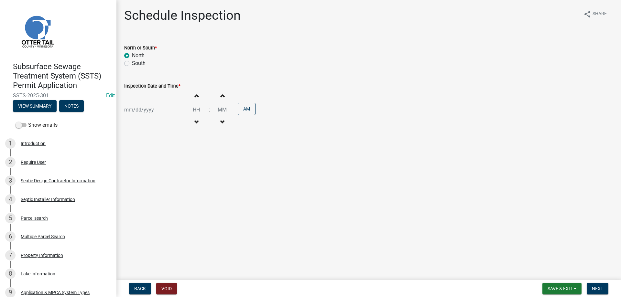
select select "2025"
click at [130, 175] on div "18" at bounding box center [130, 175] width 10 height 10
type input "08/18/2025"
click at [198, 97] on span "button" at bounding box center [196, 95] width 3 height 5
type input "01"
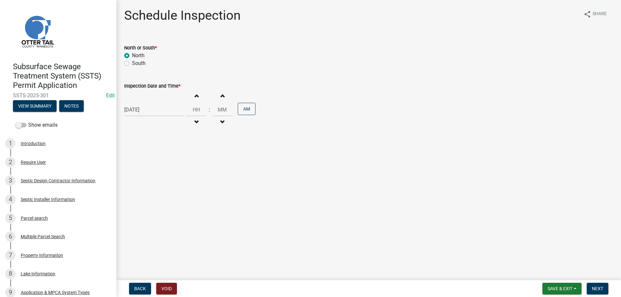
type input "00"
click at [198, 97] on span "button" at bounding box center [196, 95] width 3 height 5
type input "03"
click at [251, 110] on button "AM" at bounding box center [247, 109] width 18 height 12
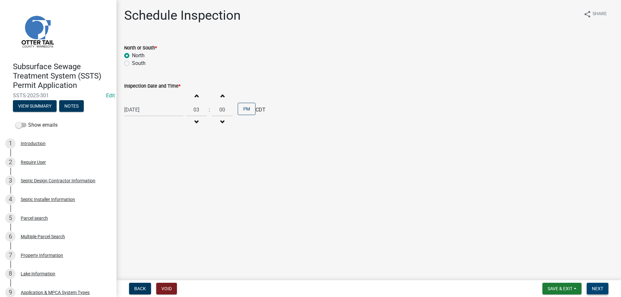
click at [596, 286] on button "Next" at bounding box center [597, 289] width 22 height 12
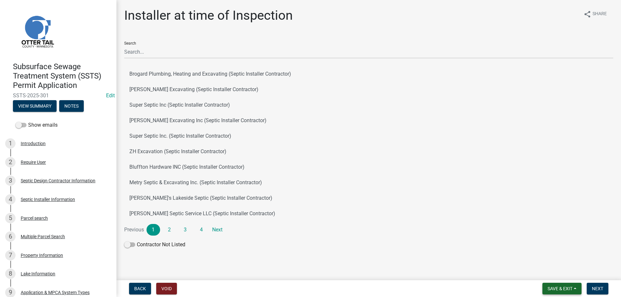
click at [560, 288] on span "Save & Exit" at bounding box center [559, 288] width 25 height 5
click at [541, 271] on button "Save & Exit" at bounding box center [556, 272] width 52 height 16
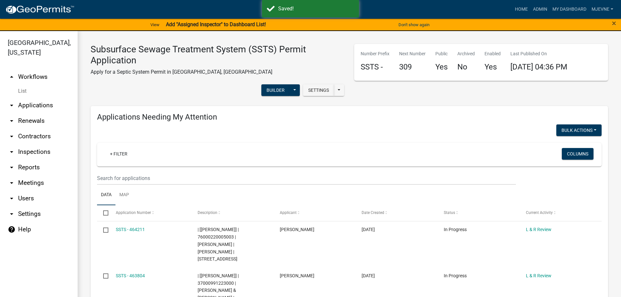
select select "3: 100"
click at [540, 8] on link "Admin" at bounding box center [539, 9] width 19 height 12
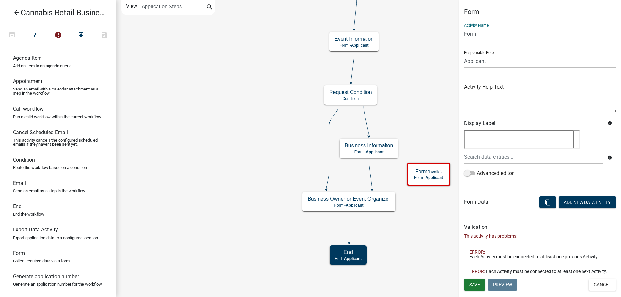
drag, startPoint x: 480, startPoint y: 32, endPoint x: 454, endPoint y: 31, distance: 26.2
click at [464, 31] on input "Form" at bounding box center [540, 33] width 152 height 13
click at [480, 34] on input "Form" at bounding box center [540, 33] width 152 height 13
drag, startPoint x: 480, startPoint y: 34, endPoint x: 450, endPoint y: 35, distance: 30.7
click at [464, 35] on input "Form" at bounding box center [540, 33] width 152 height 13
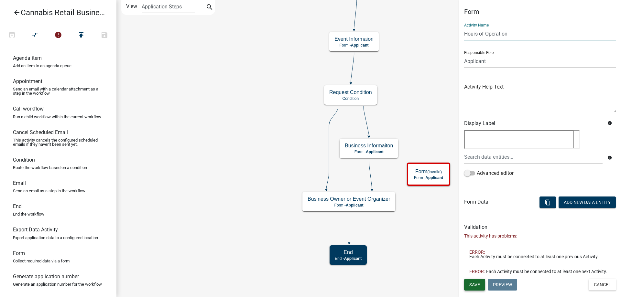
type input "Hours of Operation"
click at [473, 284] on span "Save" at bounding box center [474, 284] width 11 height 5
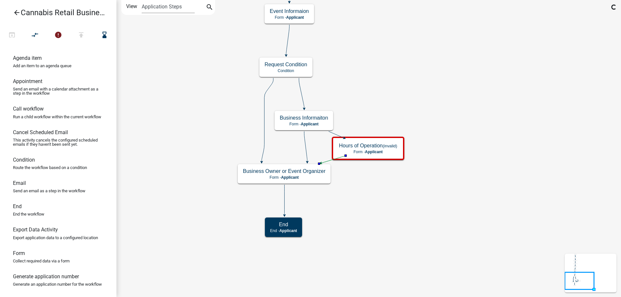
click at [304, 144] on icon at bounding box center [305, 147] width 3 height 30
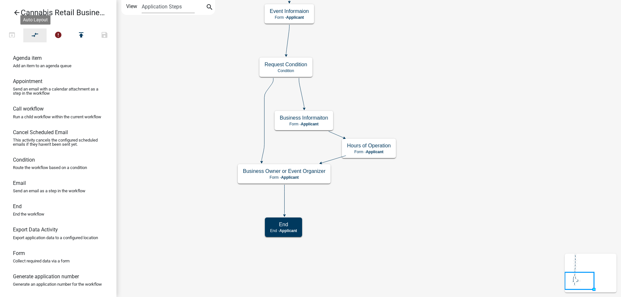
click at [35, 36] on icon "compare_arrows" at bounding box center [35, 35] width 8 height 9
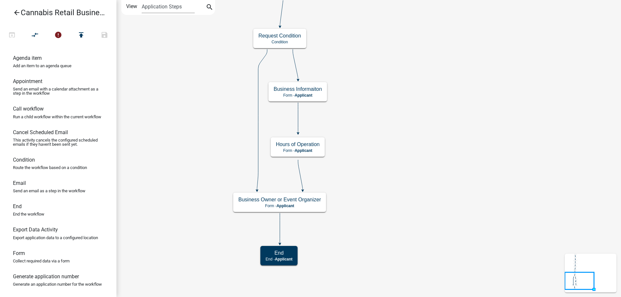
click at [407, 155] on div "start Start - Applicant Application Introduction Form - Applicant Parcel search…" at bounding box center [368, 148] width 504 height 297
click at [316, 148] on g "Hours of Operation Form - Applicant" at bounding box center [298, 146] width 54 height 19
click at [316, 148] on div "Hours of Operation Form - Applicant" at bounding box center [298, 146] width 54 height 19
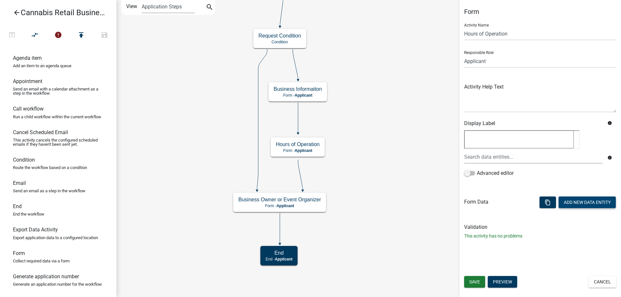
click at [584, 199] on button "Add New Data Entity" at bounding box center [586, 203] width 57 height 12
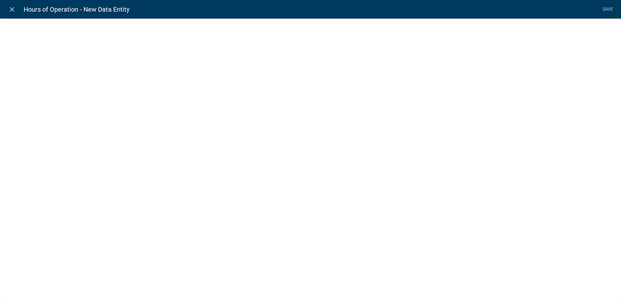
select select
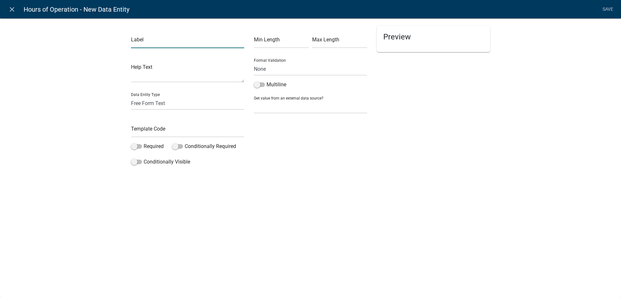
click at [151, 42] on input "text" at bounding box center [187, 41] width 113 height 13
type input "Days of the Week Open"
click at [131, 97] on select "Free Form Text Document Display Entity Value Fee Numeric Data Date Map Sketch D…" at bounding box center [187, 103] width 113 height 13
select select "list-data"
click option "List Data" at bounding box center [0, 0] width 0 height 0
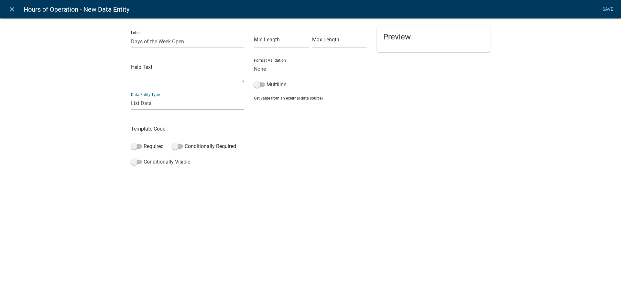
select select "list-data"
select select
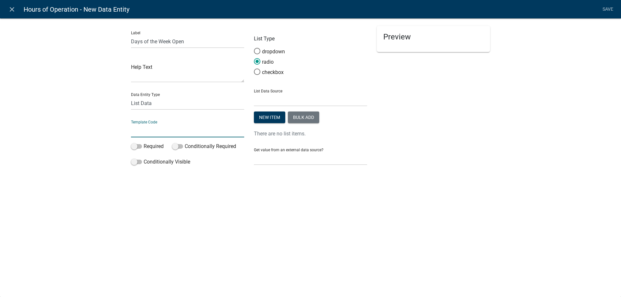
click at [142, 134] on input "text" at bounding box center [187, 130] width 113 height 13
type input "DaysOpen"
click at [139, 147] on span at bounding box center [136, 146] width 11 height 5
click at [144, 143] on input "Required" at bounding box center [144, 143] width 0 height 0
click at [257, 71] on span at bounding box center [257, 72] width 14 height 14
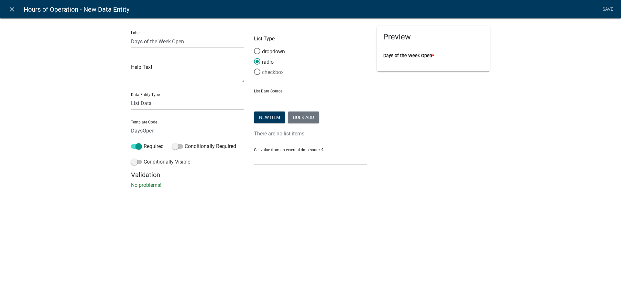
click at [254, 69] on input "checkbox" at bounding box center [254, 69] width 0 height 0
click at [309, 118] on button "Bulk add" at bounding box center [303, 118] width 31 height 12
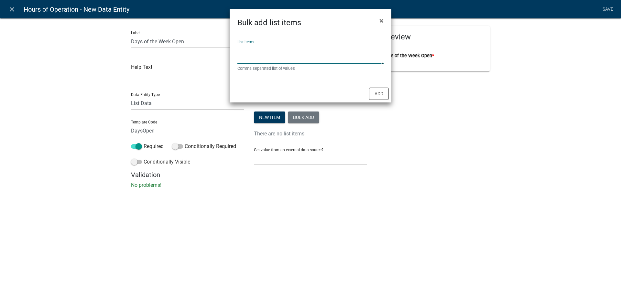
click at [282, 50] on textarea "List items" at bounding box center [310, 54] width 146 height 20
type textarea "[DATE],[DATE],[DATE],[DATE],[DATE],[DATE],[DATE]"
click at [381, 93] on button "Add" at bounding box center [379, 94] width 20 height 12
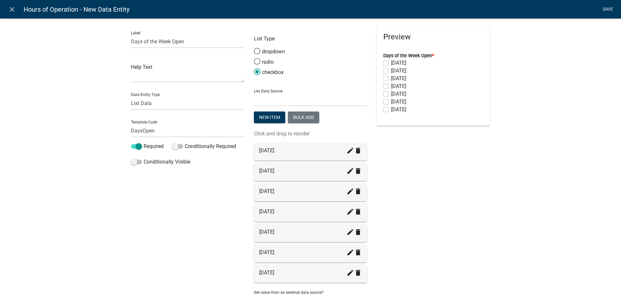
click at [609, 9] on link "Save" at bounding box center [607, 9] width 16 height 12
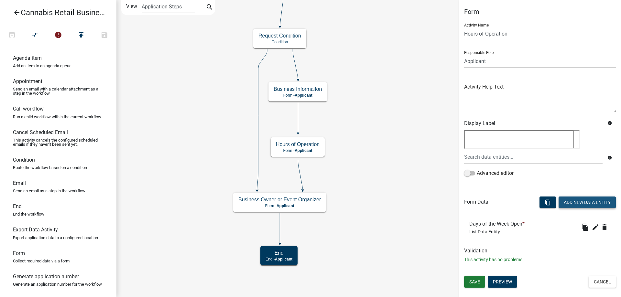
click at [586, 201] on button "Add New Data Entity" at bounding box center [586, 203] width 57 height 12
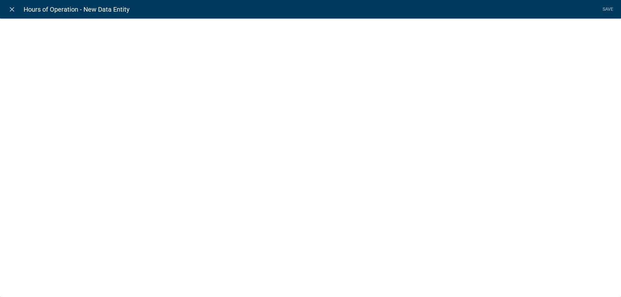
select select
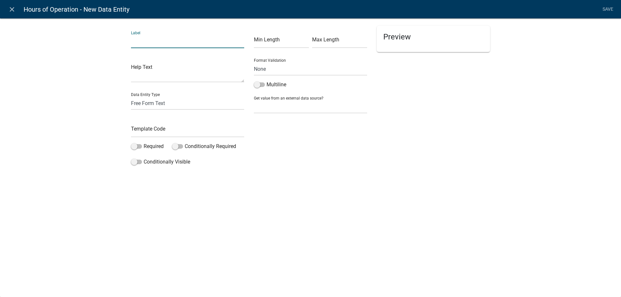
click at [158, 44] on input "text" at bounding box center [187, 41] width 113 height 13
type input "Hours of Operation"
click at [143, 134] on input "text" at bounding box center [187, 130] width 113 height 13
type input "Hours"
click at [139, 147] on span at bounding box center [136, 146] width 11 height 5
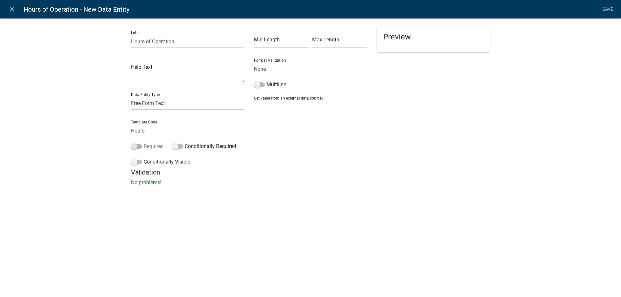
click at [144, 143] on input "Required" at bounding box center [144, 143] width 0 height 0
click at [263, 85] on span at bounding box center [259, 84] width 11 height 5
click at [266, 81] on input "Multiline" at bounding box center [266, 81] width 0 height 0
click at [605, 9] on link "Save" at bounding box center [607, 9] width 16 height 12
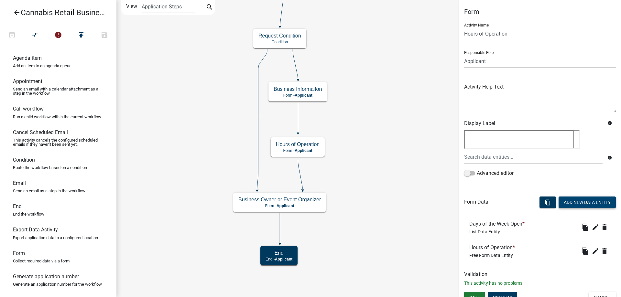
click at [582, 202] on button "Add New Data Entity" at bounding box center [586, 203] width 57 height 12
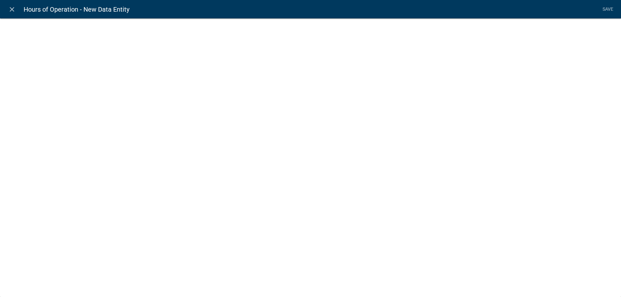
select select
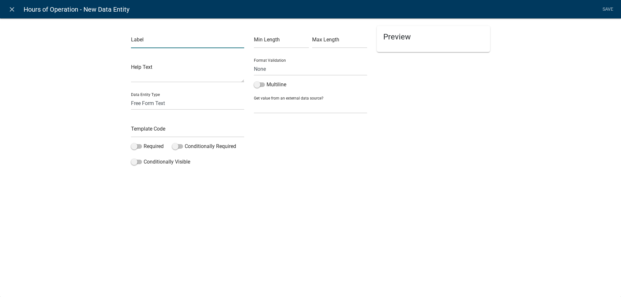
click at [158, 42] on input "text" at bounding box center [187, 41] width 113 height 13
type input "Hours of Operation Text"
click at [131, 97] on select "Free Form Text Document Display Entity Value Fee Numeric Data Date Map Sketch D…" at bounding box center [187, 103] width 113 height 13
select select "rich-text"
click option "Formatted Text" at bounding box center [0, 0] width 0 height 0
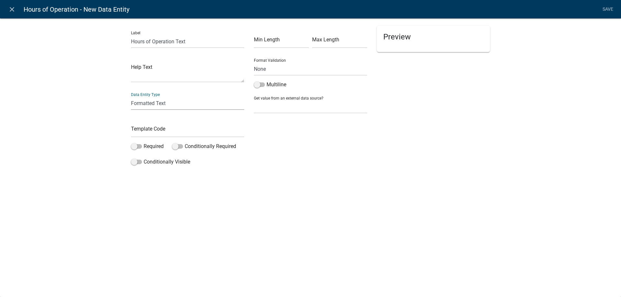
select select "rich-text"
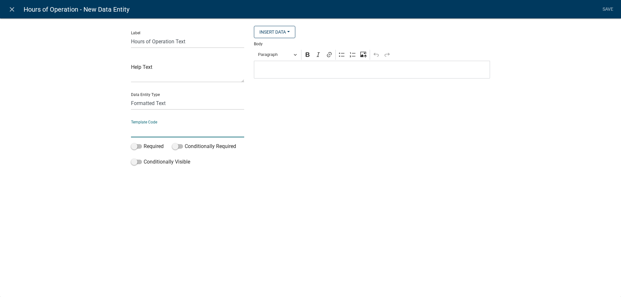
click at [152, 135] on input "text" at bounding box center [187, 130] width 113 height 13
type input "HoursTxt"
click at [268, 69] on p "Editor editing area: main. Press Alt+0 for help." at bounding box center [371, 70] width 229 height 8
click at [271, 55] on span "Paragraph" at bounding box center [275, 55] width 34 height 8
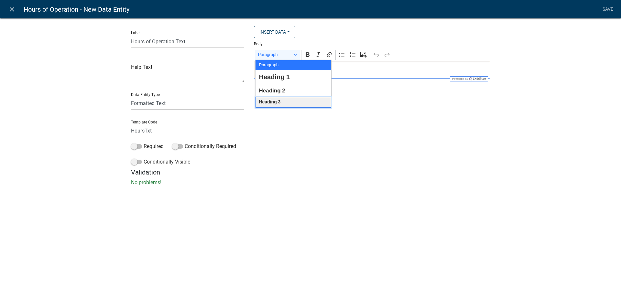
click at [268, 105] on span "Heading 3" at bounding box center [270, 102] width 22 height 8
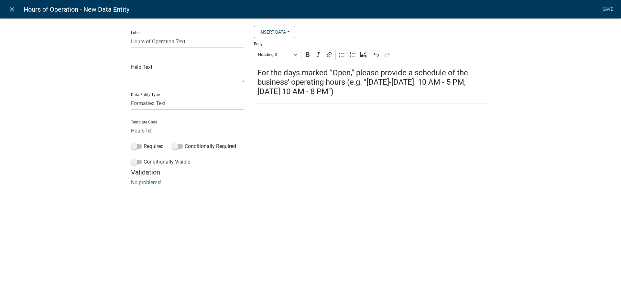
click at [354, 93] on h4 "For the days marked "Open," please provide a schedule of the business' operatin…" at bounding box center [371, 82] width 229 height 28
click at [297, 55] on button "Heading 3" at bounding box center [277, 55] width 45 height 10
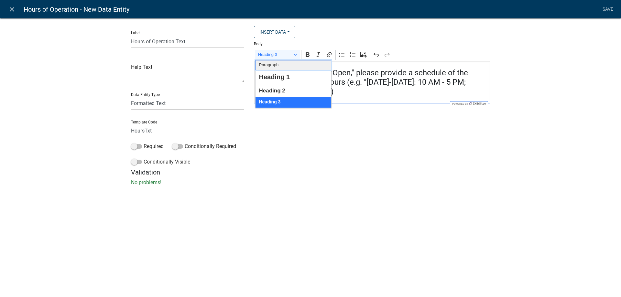
click at [271, 66] on span "Paragraph" at bounding box center [269, 65] width 20 height 8
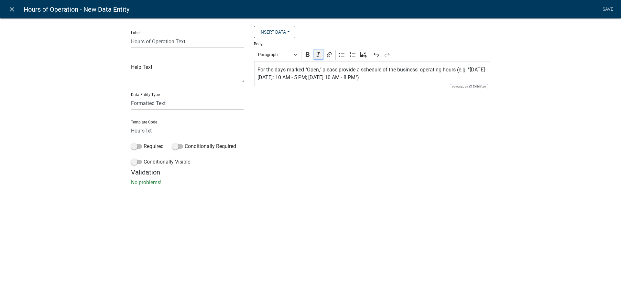
click at [319, 55] on icon "Editor toolbar" at bounding box center [318, 54] width 6 height 6
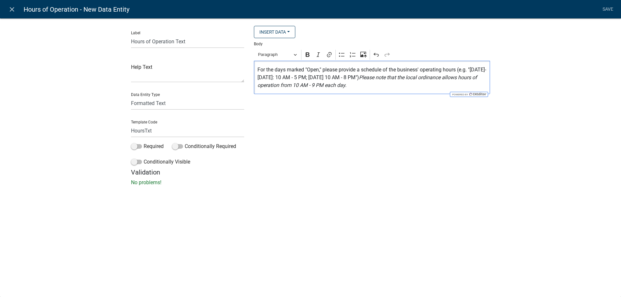
drag, startPoint x: 384, startPoint y: 78, endPoint x: 255, endPoint y: 69, distance: 129.3
click at [255, 69] on div "For the days marked "Open," please provide a schedule of the business' operatin…" at bounding box center [372, 77] width 236 height 33
click at [305, 54] on icon "Editor toolbar" at bounding box center [307, 54] width 6 height 6
click at [410, 89] on p "For the days marked "Open," please provide a schedule of the business' operatin…" at bounding box center [371, 77] width 229 height 23
click at [606, 7] on link "Save" at bounding box center [607, 9] width 16 height 12
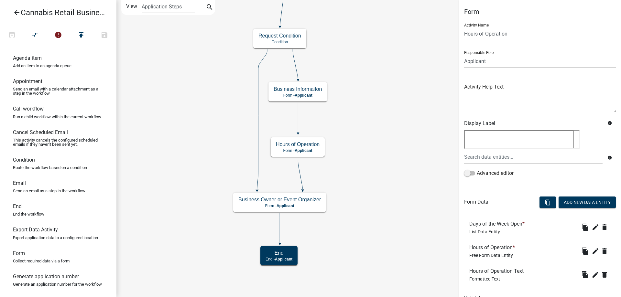
scroll to position [31, 0]
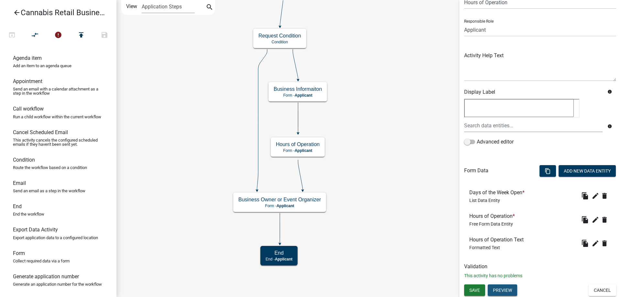
click at [500, 289] on button "Preview" at bounding box center [501, 290] width 29 height 12
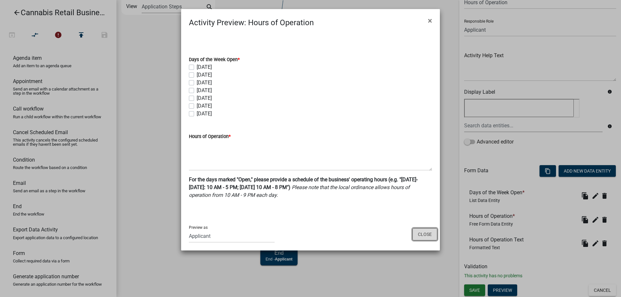
click at [423, 235] on button "Close" at bounding box center [424, 234] width 25 height 12
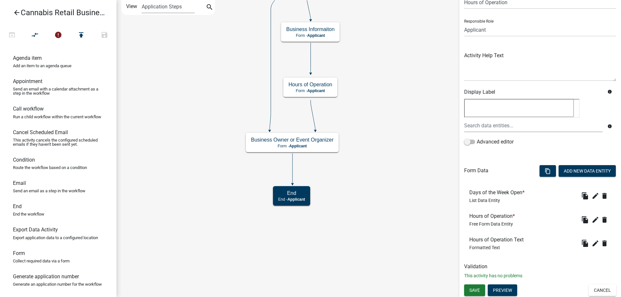
click at [166, 142] on div "start Start - Applicant Application Introduction Form - Applicant Parcel search…" at bounding box center [368, 148] width 504 height 297
drag, startPoint x: 16, startPoint y: 256, endPoint x: 203, endPoint y: 157, distance: 211.3
click at [203, 157] on div "arrow_back Cannabis Retail Businesses and Temporary Cannabis Events open_in_bro…" at bounding box center [310, 148] width 621 height 297
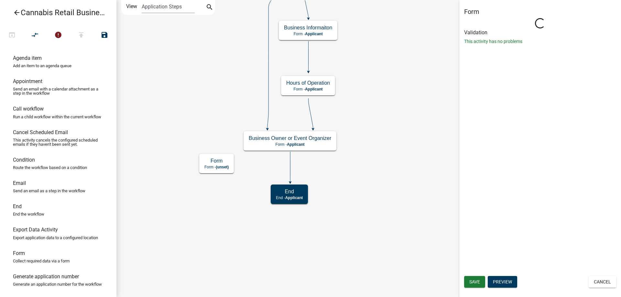
scroll to position [0, 0]
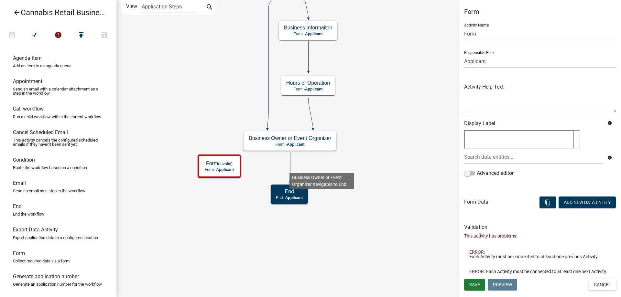
click at [290, 168] on icon at bounding box center [290, 167] width 0 height 30
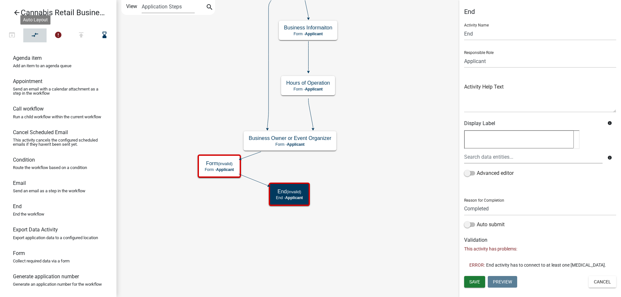
click at [39, 36] on icon "compare_arrows" at bounding box center [35, 35] width 8 height 9
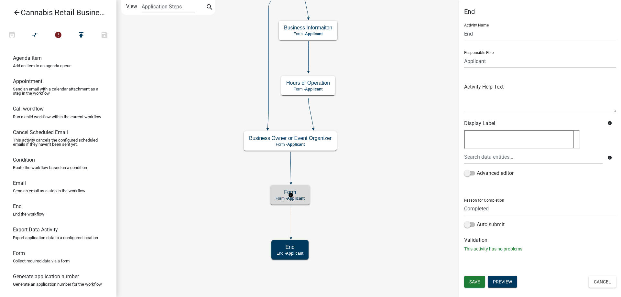
click at [304, 196] on g "Form Form - Applicant" at bounding box center [290, 194] width 40 height 19
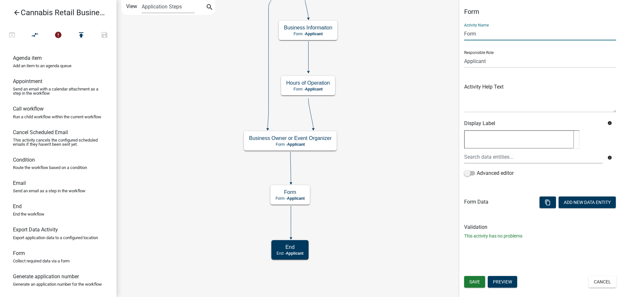
drag, startPoint x: 481, startPoint y: 34, endPoint x: 447, endPoint y: 29, distance: 34.0
click at [464, 29] on input "Form" at bounding box center [540, 33] width 152 height 13
type input "OCM License and Affidavit of Authority"
click at [577, 202] on button "Add New Data Entity" at bounding box center [586, 203] width 57 height 12
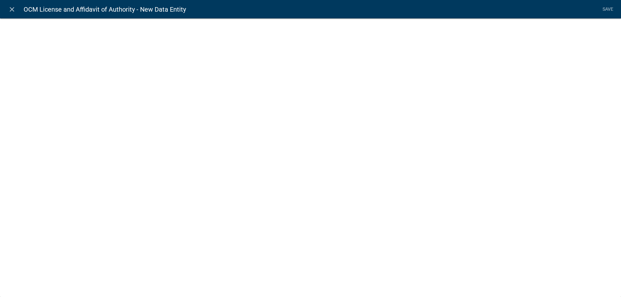
select select
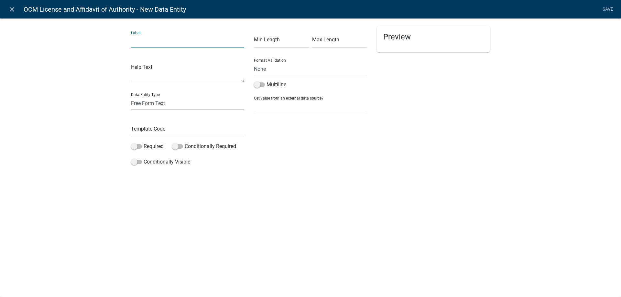
click at [168, 42] on input "text" at bounding box center [187, 41] width 113 height 13
type input "Y"
type input "OCM License"
click at [131, 97] on select "Free Form Text Document Display Entity Value Fee Numeric Data Date Map Sketch D…" at bounding box center [187, 103] width 113 height 13
select select "list-data"
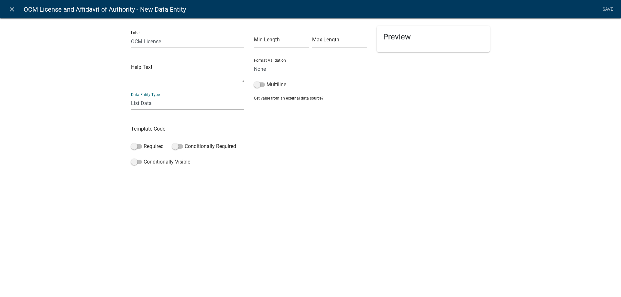
click option "List Data" at bounding box center [0, 0] width 0 height 0
select select "list-data"
select select
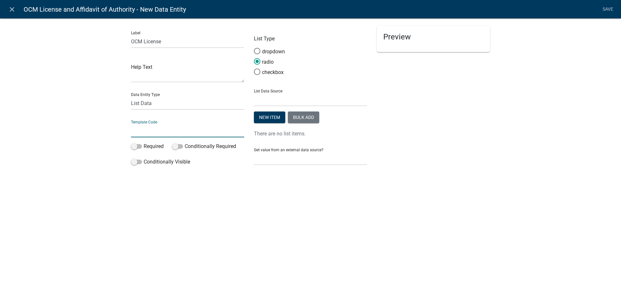
click at [142, 132] on input "text" at bounding box center [187, 130] width 113 height 13
type input "OCMLicense"
click at [140, 146] on span at bounding box center [136, 146] width 11 height 5
click at [144, 143] on input "Required" at bounding box center [144, 143] width 0 height 0
click at [306, 115] on button "Bulk add" at bounding box center [303, 118] width 31 height 12
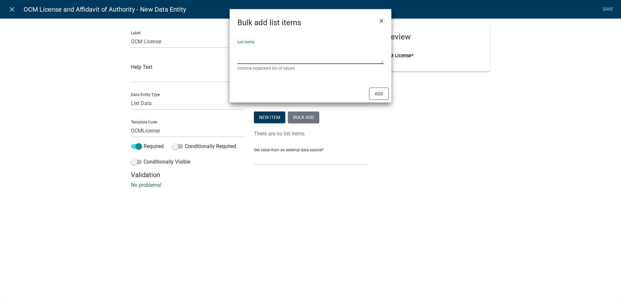
click at [251, 47] on textarea "List items" at bounding box center [310, 54] width 146 height 20
click at [276, 47] on textarea "Valid License,Preapproved License" at bounding box center [310, 54] width 146 height 20
click at [328, 50] on textarea "Valid License,Pre-approved License" at bounding box center [310, 54] width 146 height 20
type textarea "Valid License,Pr-approved License"
click at [380, 96] on button "Add" at bounding box center [379, 94] width 20 height 12
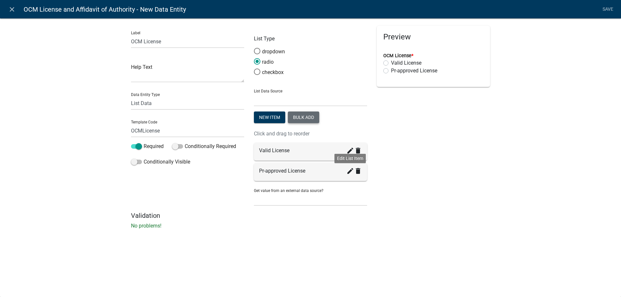
click at [348, 171] on icon "create" at bounding box center [350, 171] width 8 height 8
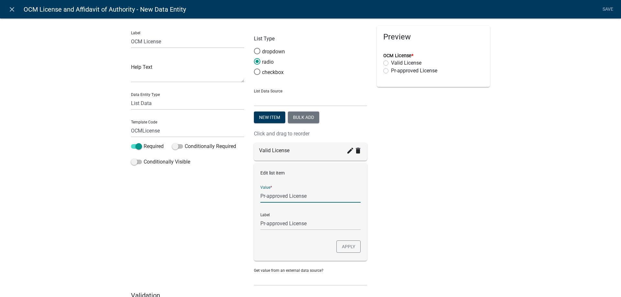
click at [266, 196] on input "Pr-approved License" at bounding box center [310, 195] width 100 height 13
type input "Preapproved License"
click at [353, 249] on button "Apply" at bounding box center [348, 247] width 24 height 12
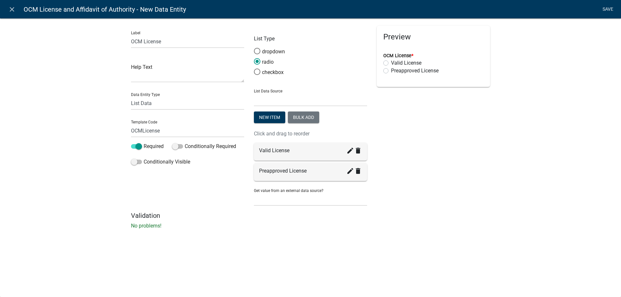
click at [606, 10] on link "Save" at bounding box center [607, 9] width 16 height 12
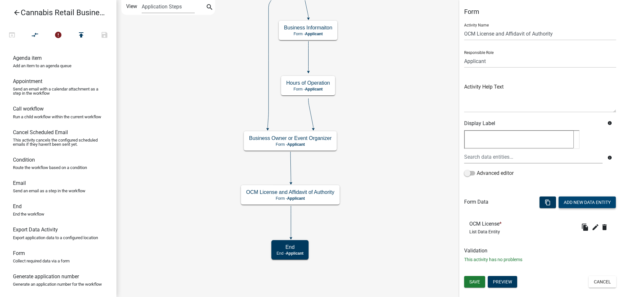
click at [585, 203] on button "Add New Data Entity" at bounding box center [586, 203] width 57 height 12
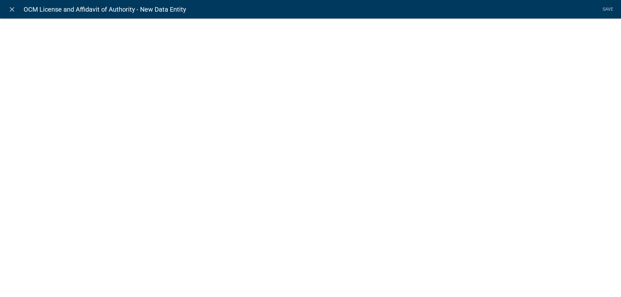
select select
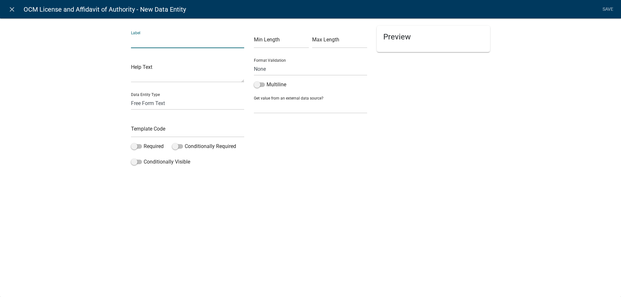
click at [160, 45] on input "text" at bounding box center [187, 41] width 113 height 13
type input "OCM License Text"
click at [131, 97] on select "Free Form Text Document Display Entity Value Fee Numeric Data Date Map Sketch D…" at bounding box center [187, 103] width 113 height 13
select select "rich-text"
click option "Formatted Text" at bounding box center [0, 0] width 0 height 0
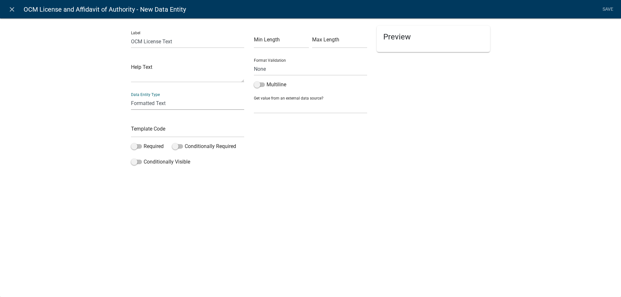
select select "rich-text"
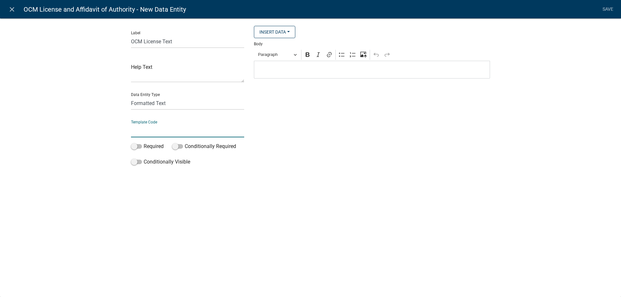
click at [146, 134] on input "text" at bounding box center [187, 130] width 113 height 13
type input "OCMLicenseTxt"
click at [276, 72] on p "Editor editing area: main. Press Alt+0 for help." at bounding box center [371, 70] width 229 height 8
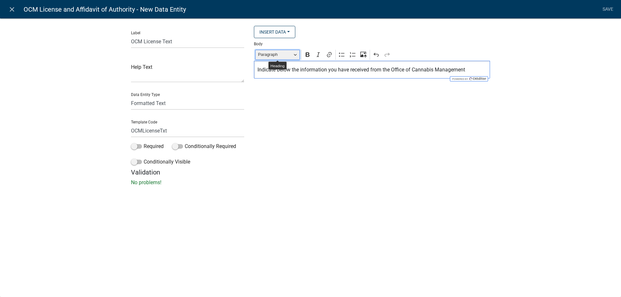
click at [295, 56] on button "Paragraph" at bounding box center [277, 55] width 45 height 10
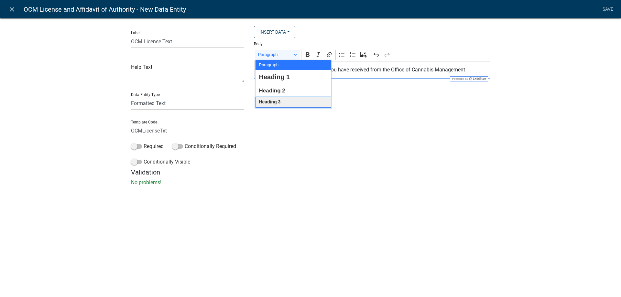
click at [268, 103] on span "Heading 3" at bounding box center [270, 102] width 22 height 8
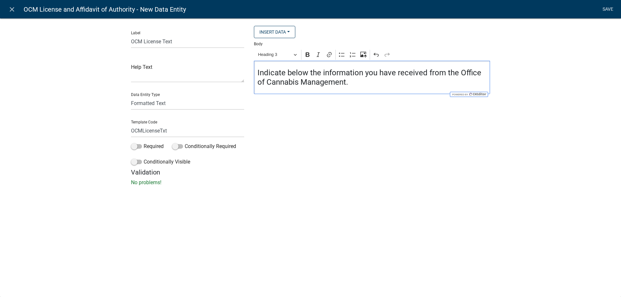
click at [606, 10] on link "Save" at bounding box center [607, 9] width 16 height 12
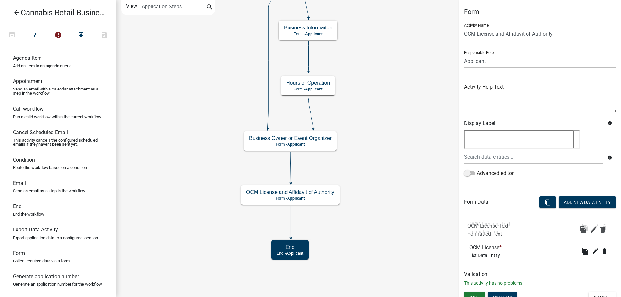
drag, startPoint x: 490, startPoint y: 251, endPoint x: 488, endPoint y: 230, distance: 21.4
click at [488, 230] on div "OCM License Text Formatted Text" at bounding box center [491, 227] width 44 height 13
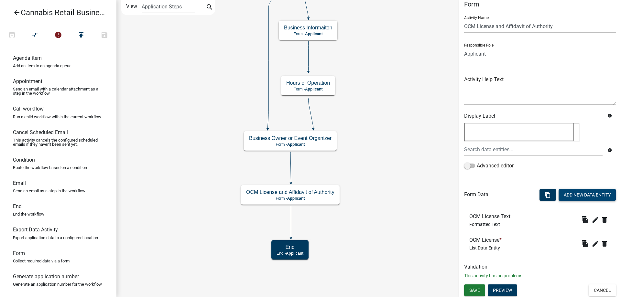
click at [589, 195] on button "Add New Data Entity" at bounding box center [586, 195] width 57 height 12
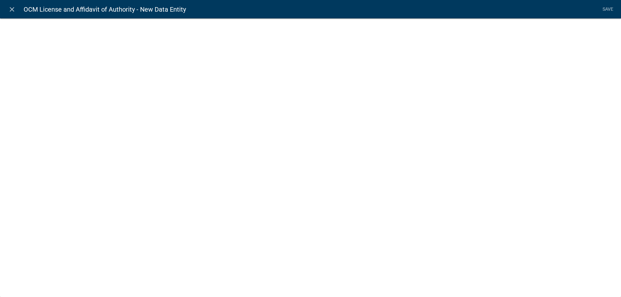
select select
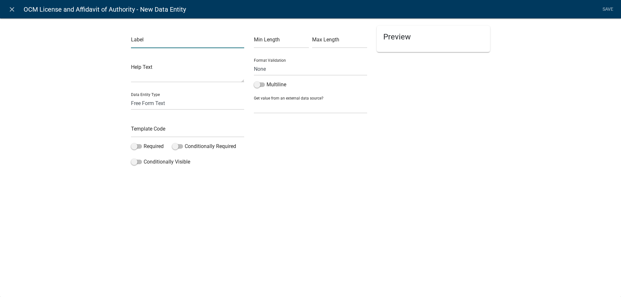
click at [148, 45] on input "text" at bounding box center [187, 41] width 113 height 13
type input "Document Upload"
click at [131, 97] on select "Free Form Text Document Display Entity Value Fee Numeric Data Date Map Sketch D…" at bounding box center [187, 103] width 113 height 13
select select "document"
click option "Document" at bounding box center [0, 0] width 0 height 0
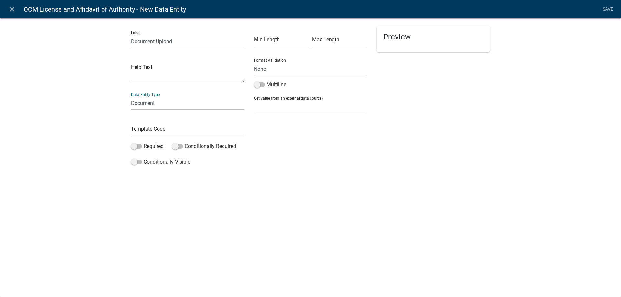
select select "document"
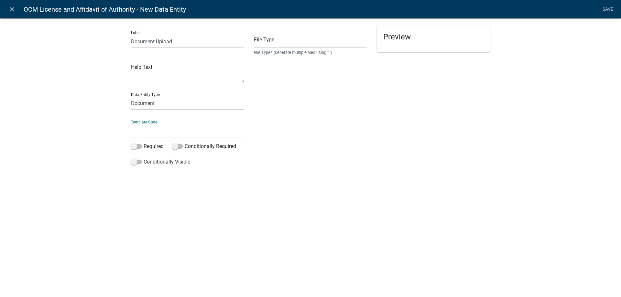
click at [148, 134] on input "text" at bounding box center [187, 130] width 113 height 13
type input "DocumentUpload"
click at [139, 146] on span at bounding box center [136, 146] width 11 height 5
click at [144, 143] on input "Required" at bounding box center [144, 143] width 0 height 0
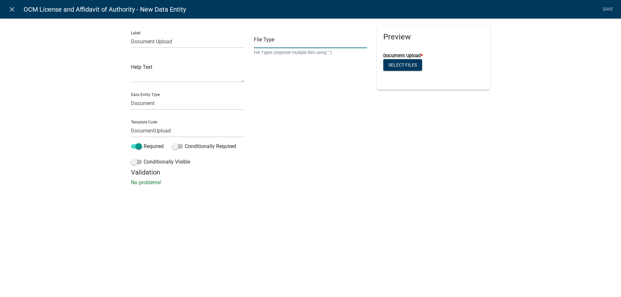
click at [280, 44] on input "text" at bounding box center [310, 41] width 113 height 13
drag, startPoint x: 301, startPoint y: 41, endPoint x: 263, endPoint y: 42, distance: 38.2
click at [263, 42] on input "pdf,tif,png,jpeg,doc" at bounding box center [310, 41] width 113 height 13
type input "pdf,jpg,jpeg,png,doc,docx"
drag, startPoint x: 174, startPoint y: 41, endPoint x: 119, endPoint y: 39, distance: 55.3
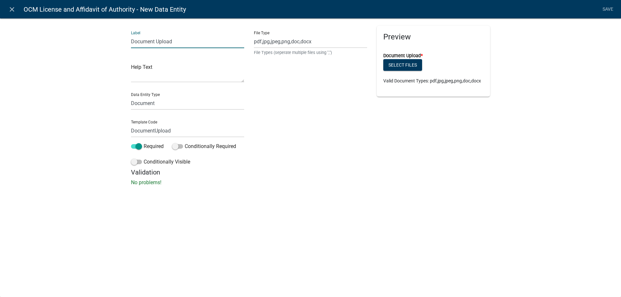
click at [131, 39] on input "Document Upload" at bounding box center [187, 41] width 113 height 13
type input "Upload OCM approval"
click at [131, 130] on input "DocumentUpload" at bounding box center [187, 130] width 113 height 13
type input "OCMDocumentUpload"
click at [607, 8] on li "Save" at bounding box center [607, 9] width 16 height 12
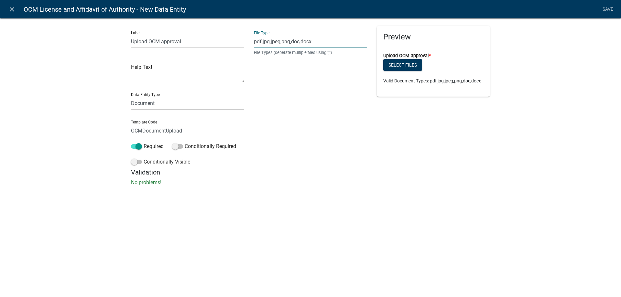
click at [322, 43] on input "pdf,jpg,jpeg,png,doc,docx" at bounding box center [310, 41] width 113 height 13
click at [608, 8] on link "Save" at bounding box center [607, 9] width 16 height 12
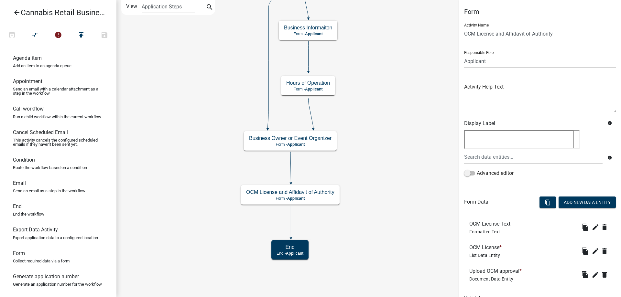
scroll to position [31, 0]
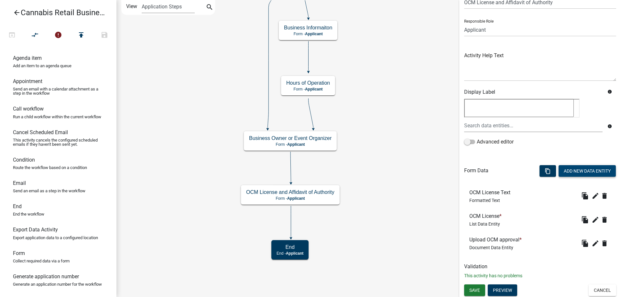
click at [585, 170] on button "Add New Data Entity" at bounding box center [586, 171] width 57 height 12
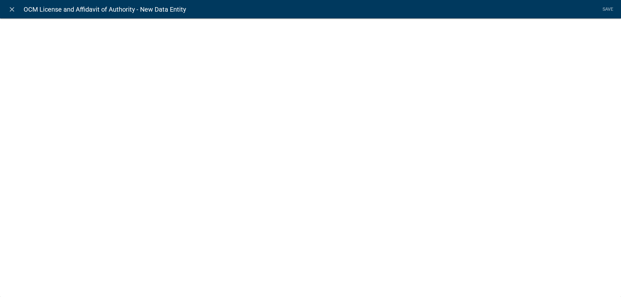
select select
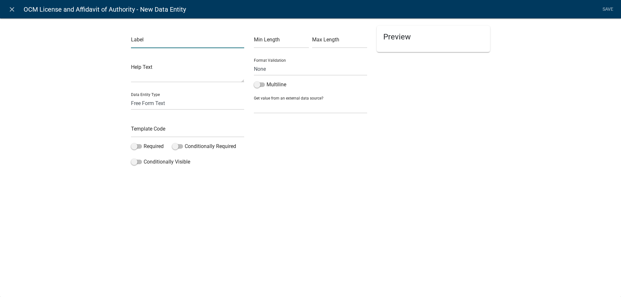
click at [168, 43] on input "text" at bounding box center [187, 41] width 113 height 13
type input "Signature Authorization"
click at [131, 97] on select "Free Form Text Document Display Entity Value Fee Numeric Data Date Map Sketch D…" at bounding box center [187, 103] width 113 height 13
select select "rich-text"
click option "Formatted Text" at bounding box center [0, 0] width 0 height 0
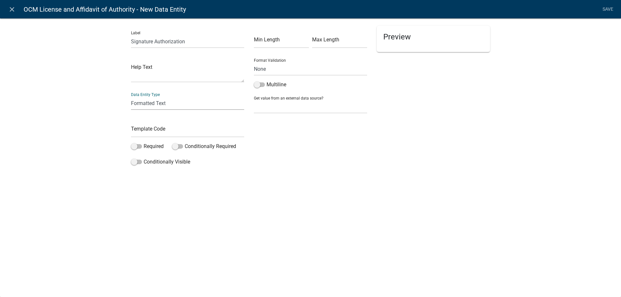
select select "rich-text"
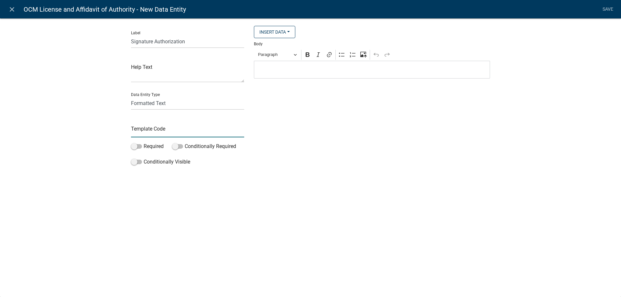
click at [149, 133] on input "text" at bounding box center [187, 130] width 113 height 13
type input "SignatureAuthorization"
click at [138, 145] on span at bounding box center [136, 146] width 11 height 5
click at [144, 143] on input "Required" at bounding box center [144, 143] width 0 height 0
click at [131, 145] on span at bounding box center [136, 146] width 11 height 5
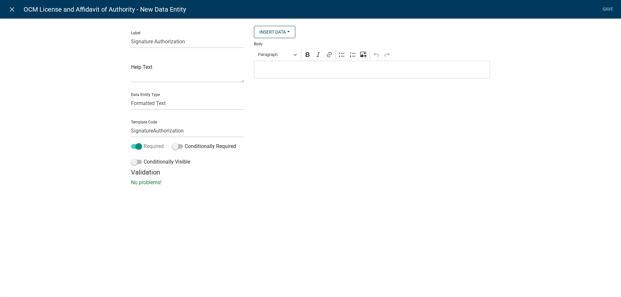
click at [144, 143] on input "Required" at bounding box center [144, 143] width 0 height 0
click at [200, 41] on input "Signature Authorization" at bounding box center [187, 41] width 113 height 13
type input "Signature Authorization Text"
click at [288, 31] on button "Insert Data" at bounding box center [274, 32] width 41 height 12
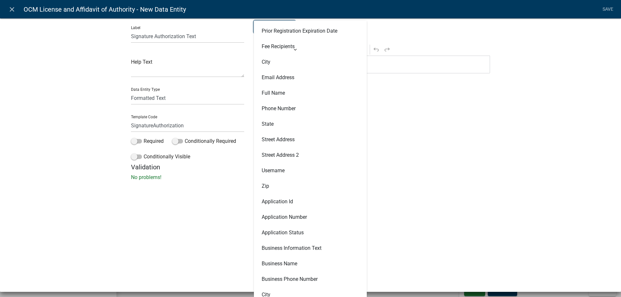
scroll to position [0, 0]
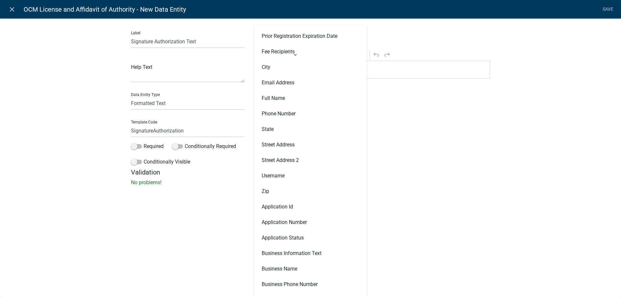
click at [470, 177] on div "Validation No problems!" at bounding box center [310, 177] width 359 height 18
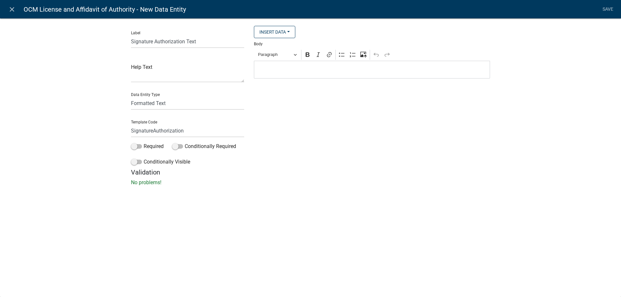
click at [265, 69] on p "Editor editing area: main. Press Alt+0 for help." at bounding box center [371, 70] width 229 height 8
click at [297, 53] on button "Paragraph" at bounding box center [277, 55] width 45 height 10
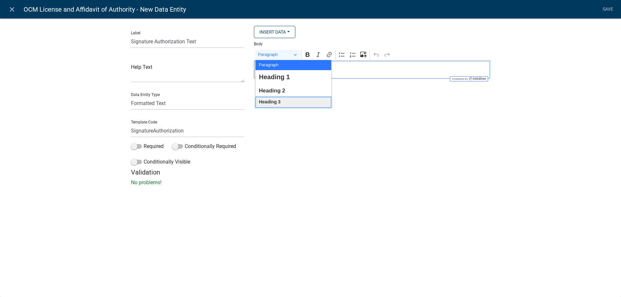
click at [268, 103] on span "Heading 3" at bounding box center [270, 102] width 22 height 8
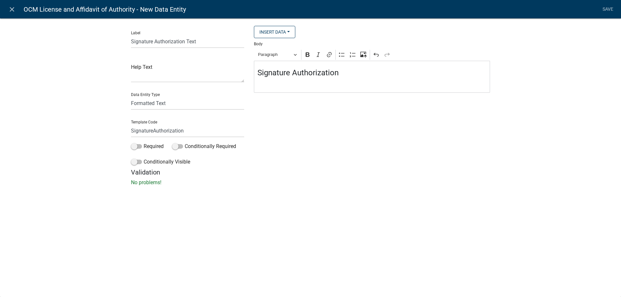
click at [260, 83] on p "Editor editing area: main. Press Alt+0 for help." at bounding box center [371, 84] width 229 height 8
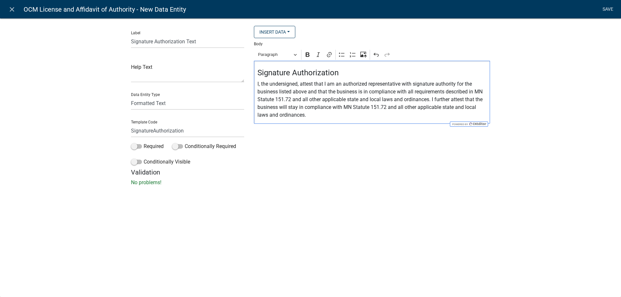
click at [608, 8] on link "Save" at bounding box center [607, 9] width 16 height 12
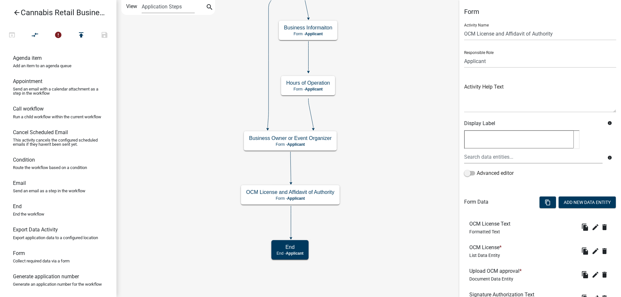
scroll to position [55, 0]
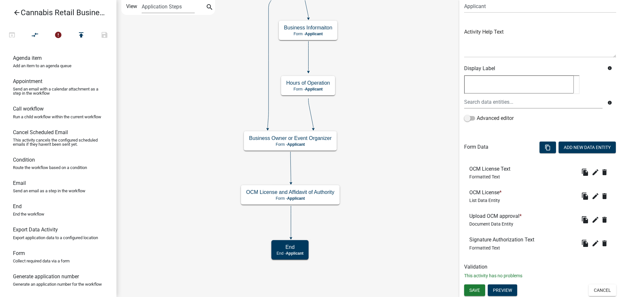
click at [400, 227] on icon "start Start - Applicant Application Introduction Form - Applicant Parcel search…" at bounding box center [369, 148] width 504 height 296
click at [471, 289] on span "Save" at bounding box center [474, 289] width 11 height 5
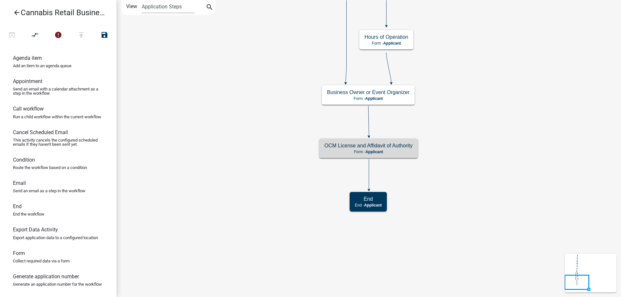
scroll to position [0, 0]
